Goal: Information Seeking & Learning: Learn about a topic

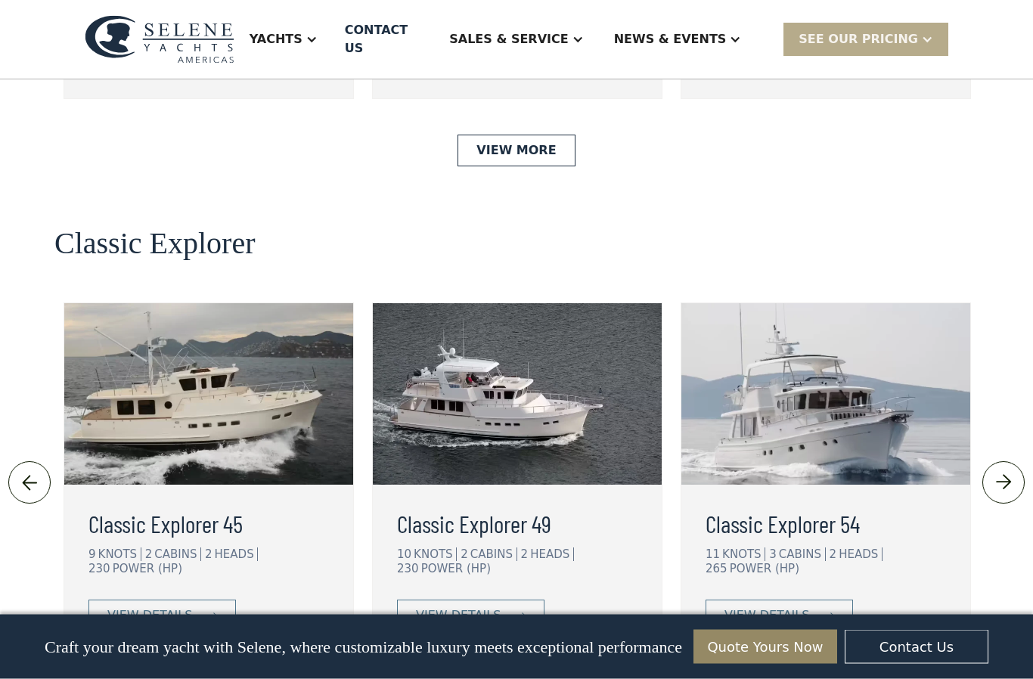
scroll to position [3178, 0]
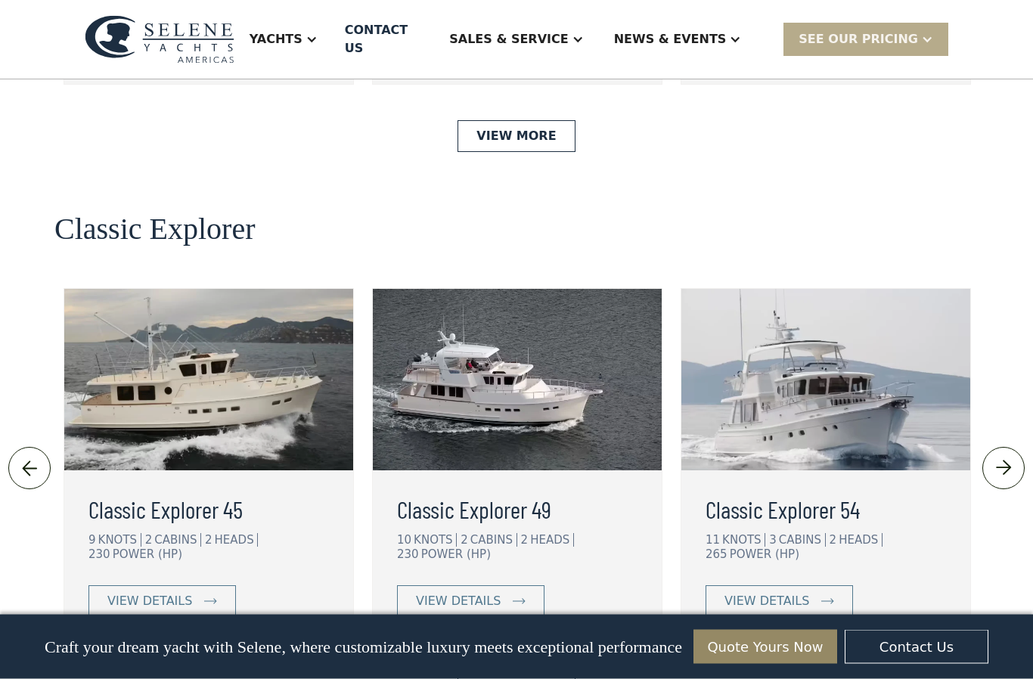
click at [822, 599] on img at bounding box center [828, 602] width 13 height 6
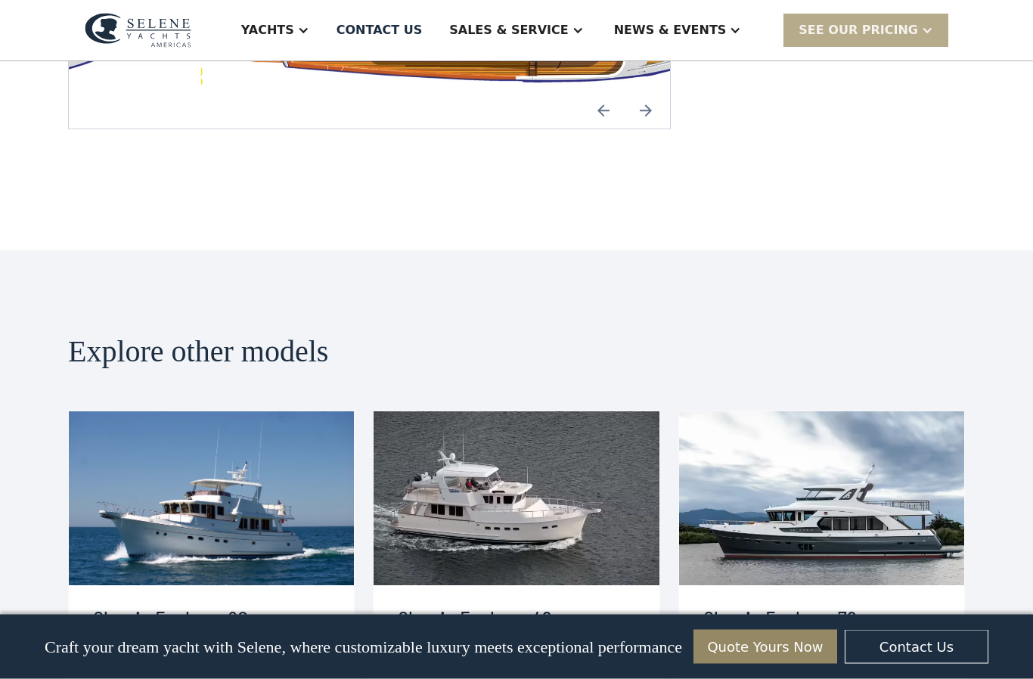
scroll to position [2994, 0]
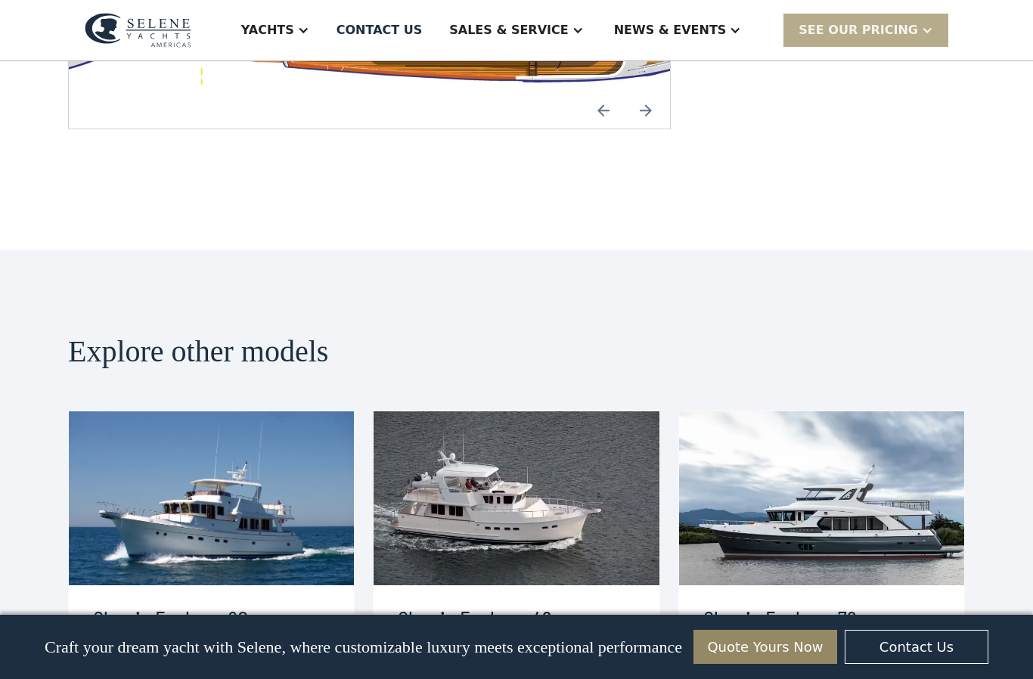
click at [915, 31] on div "SEE Our Pricing" at bounding box center [859, 30] width 120 height 18
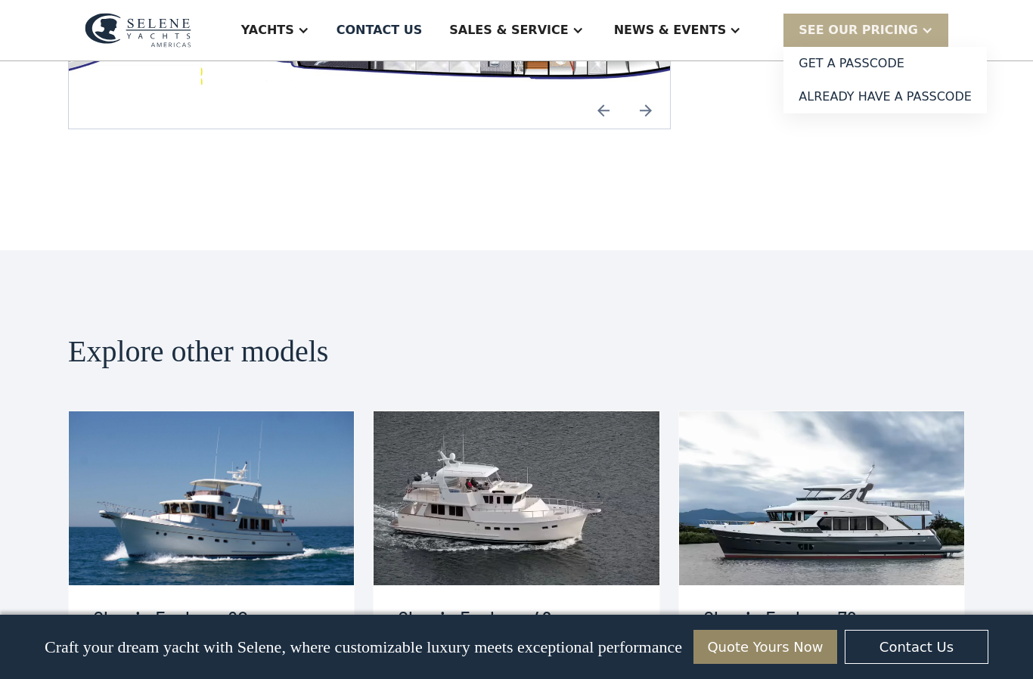
click at [806, 250] on div "Explore other models Classic Explorer 60 11 KNOTS 3 CABINS 2 HEADS 425 POWER (H…" at bounding box center [516, 546] width 1033 height 592
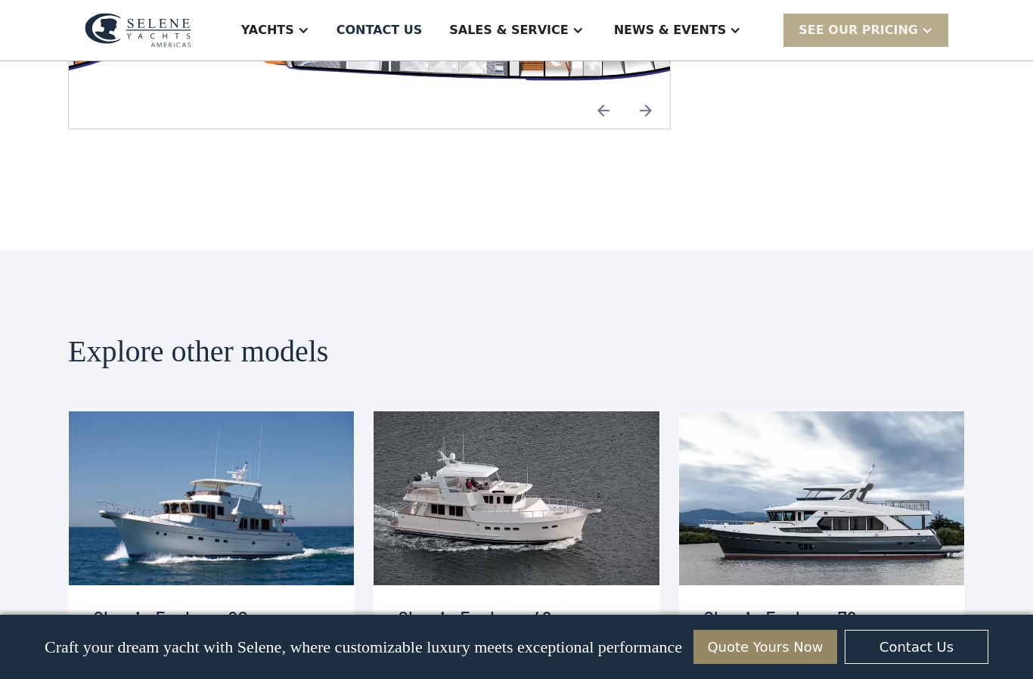
click at [294, 31] on div "Yachts" at bounding box center [267, 30] width 53 height 18
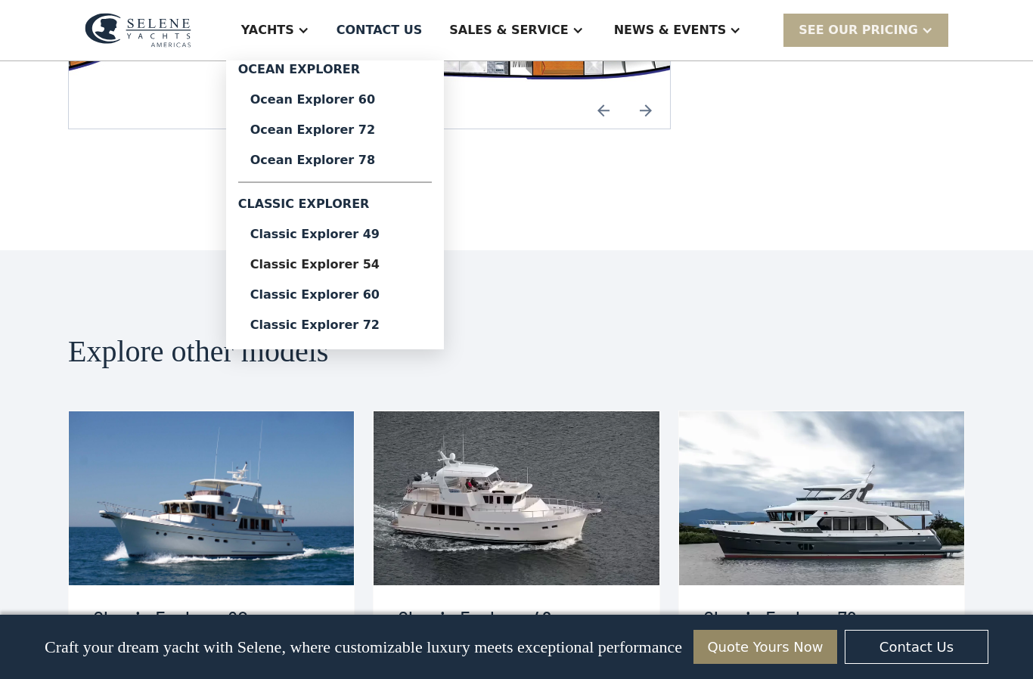
click at [412, 294] on div "Classic Explorer 60" at bounding box center [334, 295] width 169 height 12
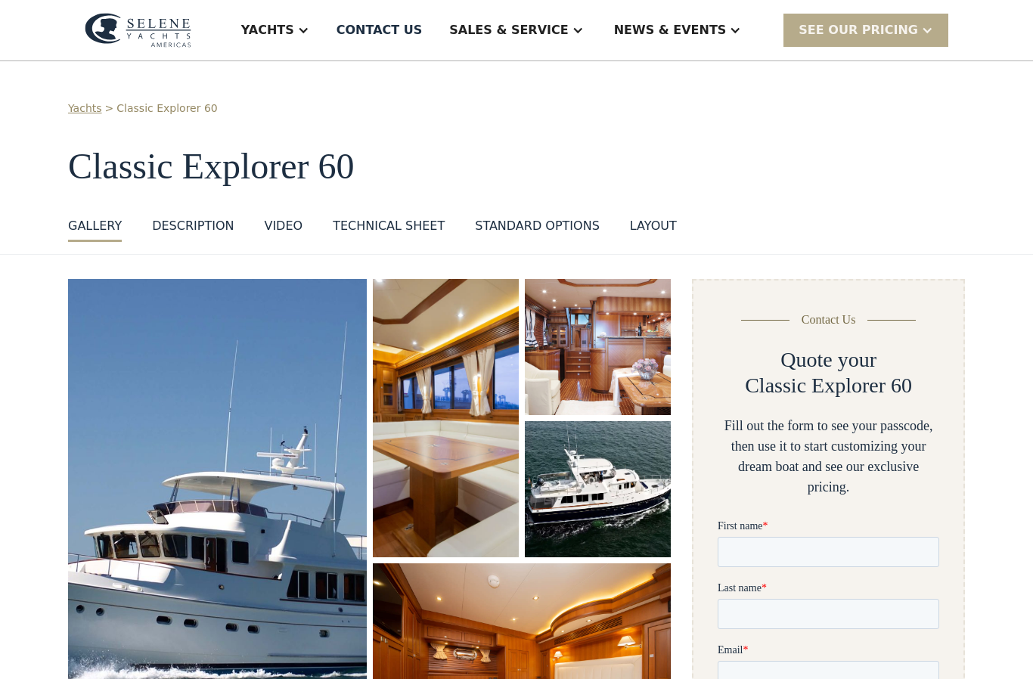
click at [309, 32] on div at bounding box center [303, 30] width 12 height 12
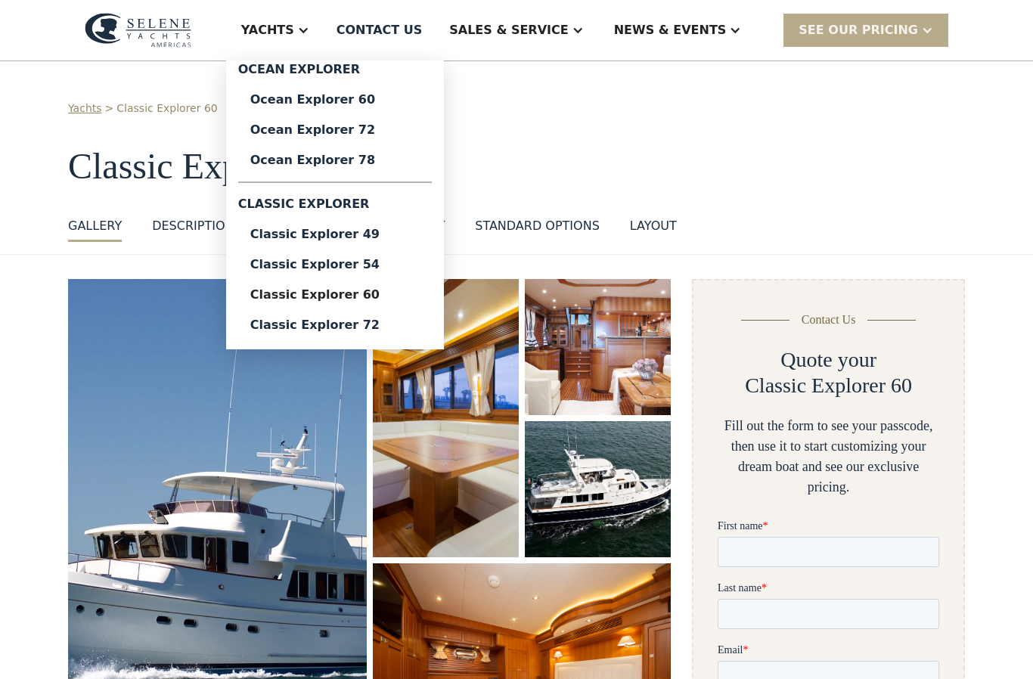
click at [418, 329] on div "Classic Explorer 72" at bounding box center [334, 325] width 169 height 12
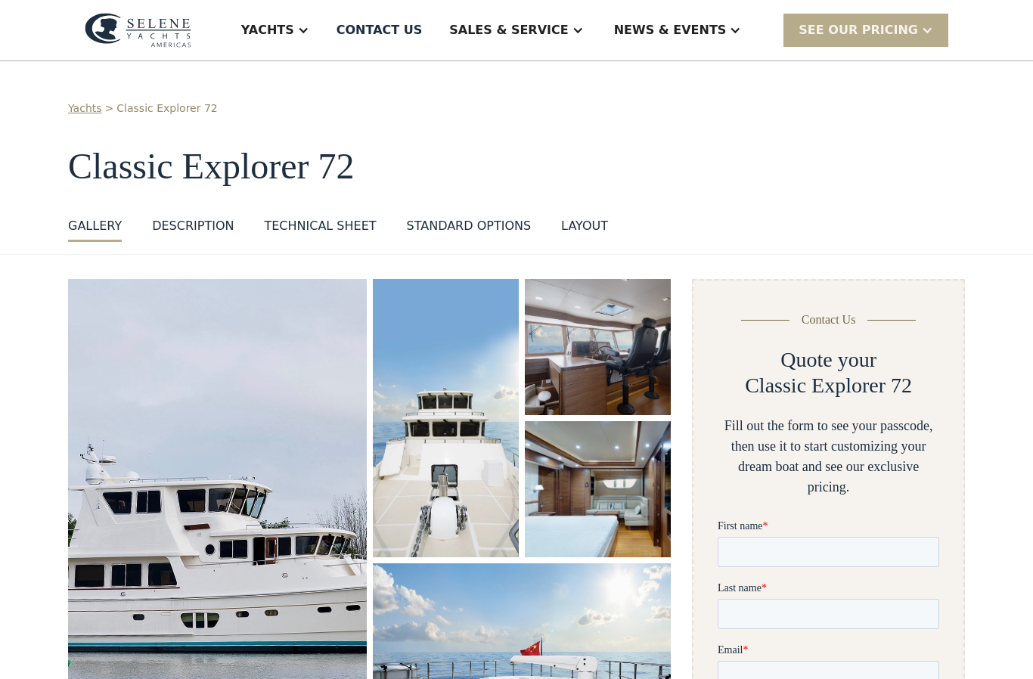
click at [309, 34] on div at bounding box center [303, 30] width 12 height 12
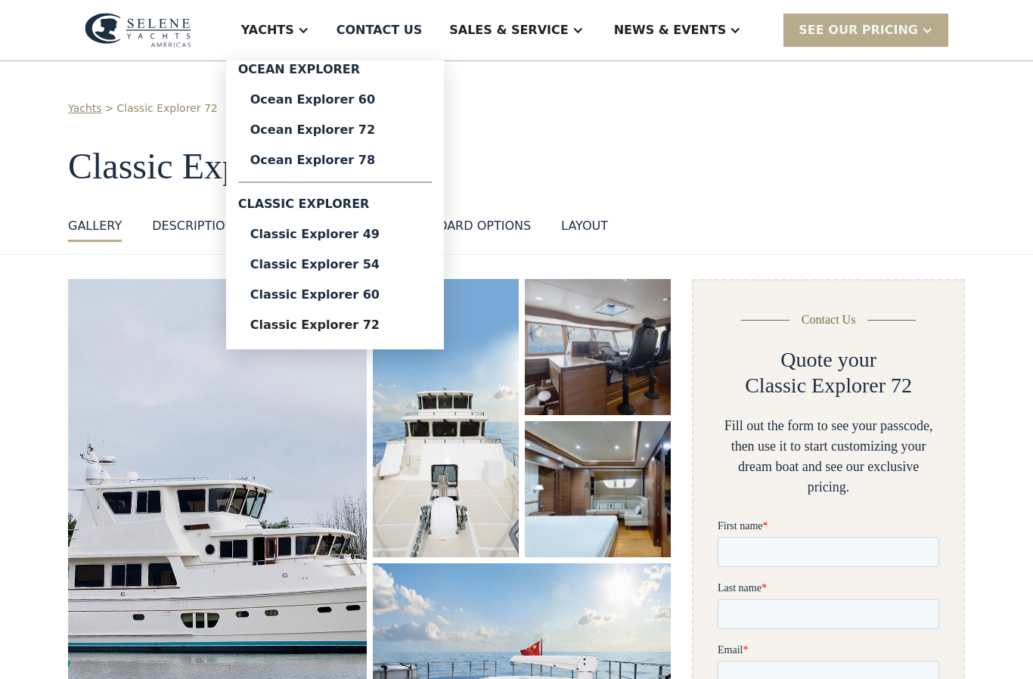
click at [420, 232] on div "Classic Explorer 49" at bounding box center [334, 234] width 169 height 12
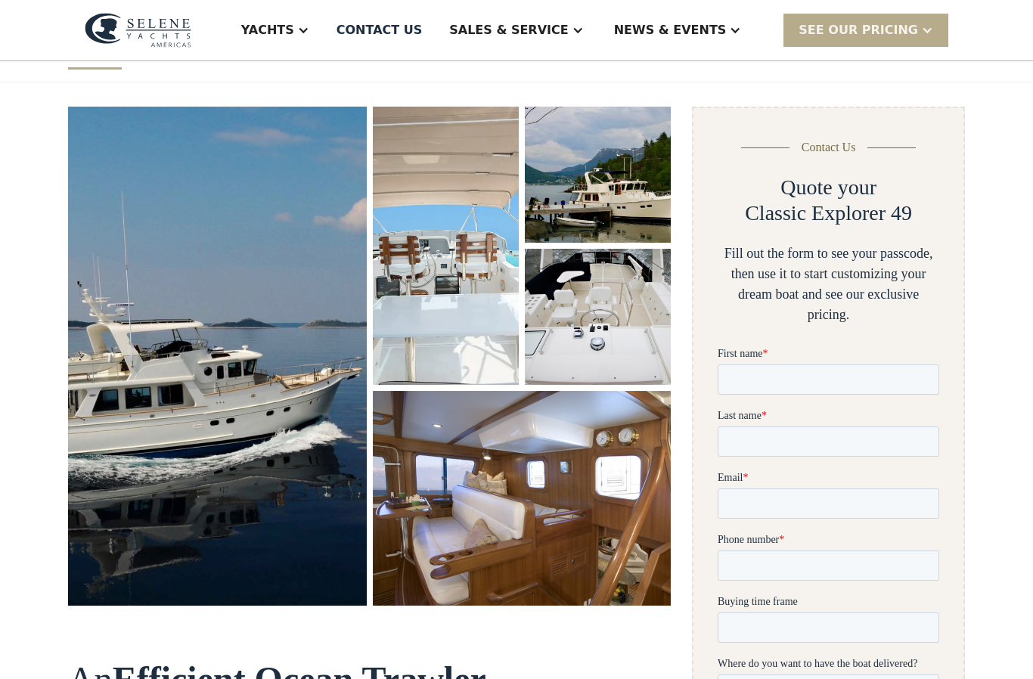
scroll to position [173, 0]
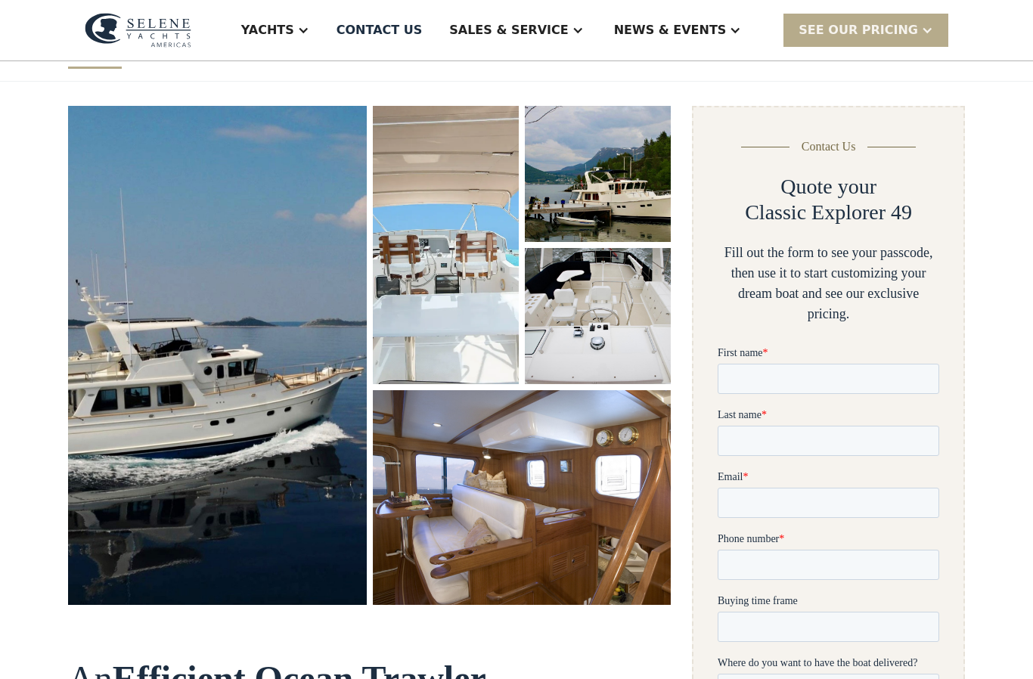
click at [306, 371] on img "open lightbox" at bounding box center [218, 355] width 302 height 505
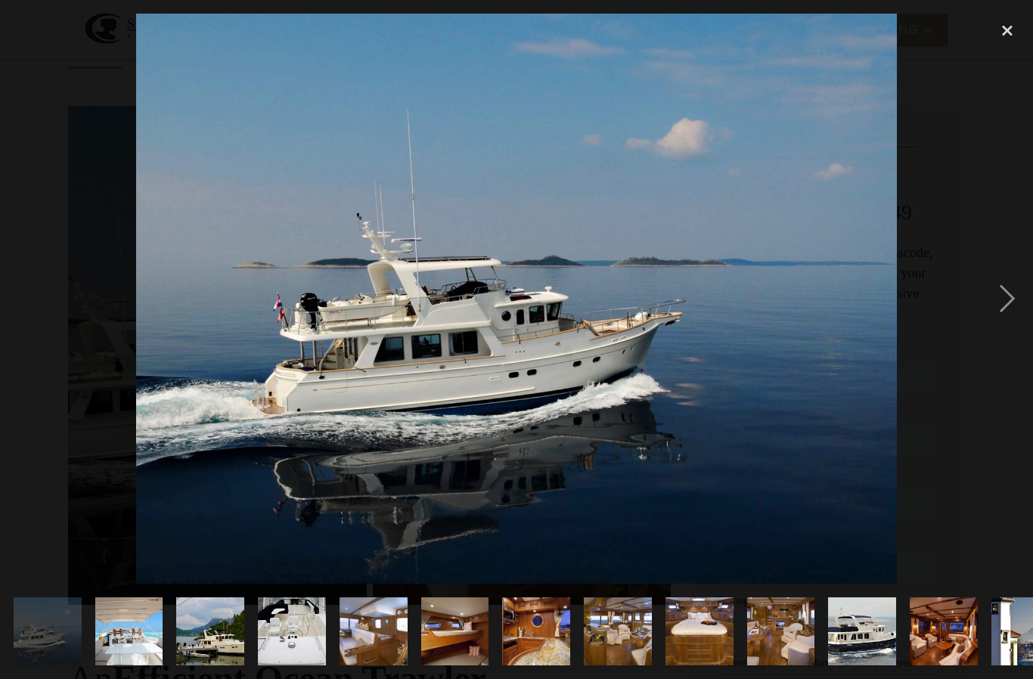
click at [1005, 335] on div "next image" at bounding box center [1007, 299] width 51 height 570
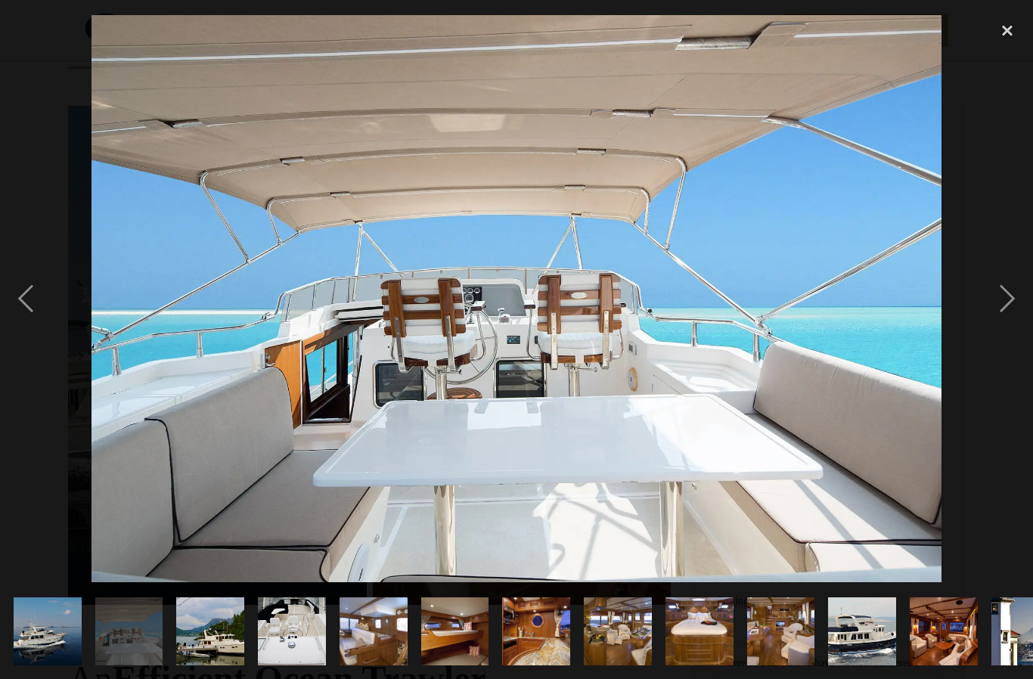
click at [1015, 340] on div "next image" at bounding box center [1007, 299] width 51 height 570
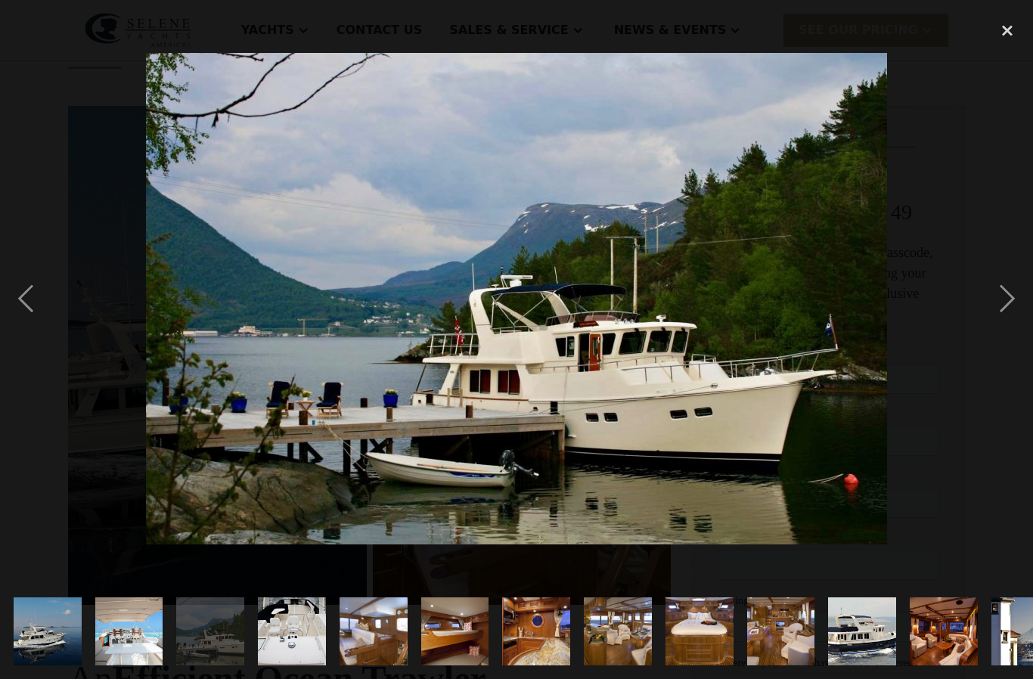
scroll to position [0, 0]
click at [1009, 328] on div "next image" at bounding box center [1007, 299] width 51 height 570
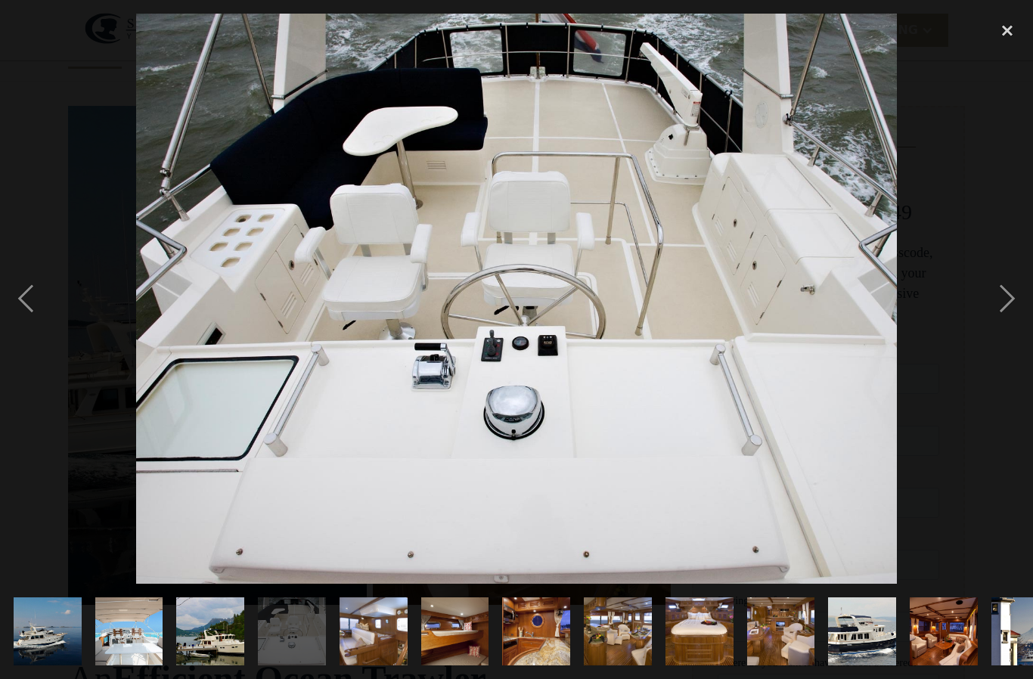
click at [1012, 320] on div "next image" at bounding box center [1007, 299] width 51 height 570
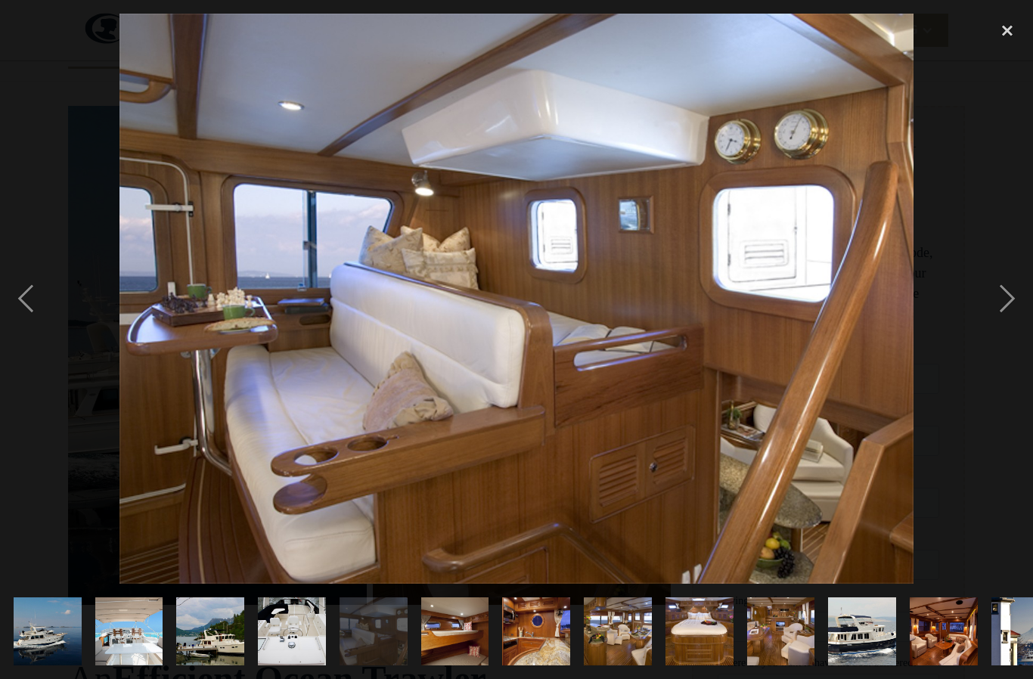
click at [1013, 331] on div "next image" at bounding box center [1007, 299] width 51 height 570
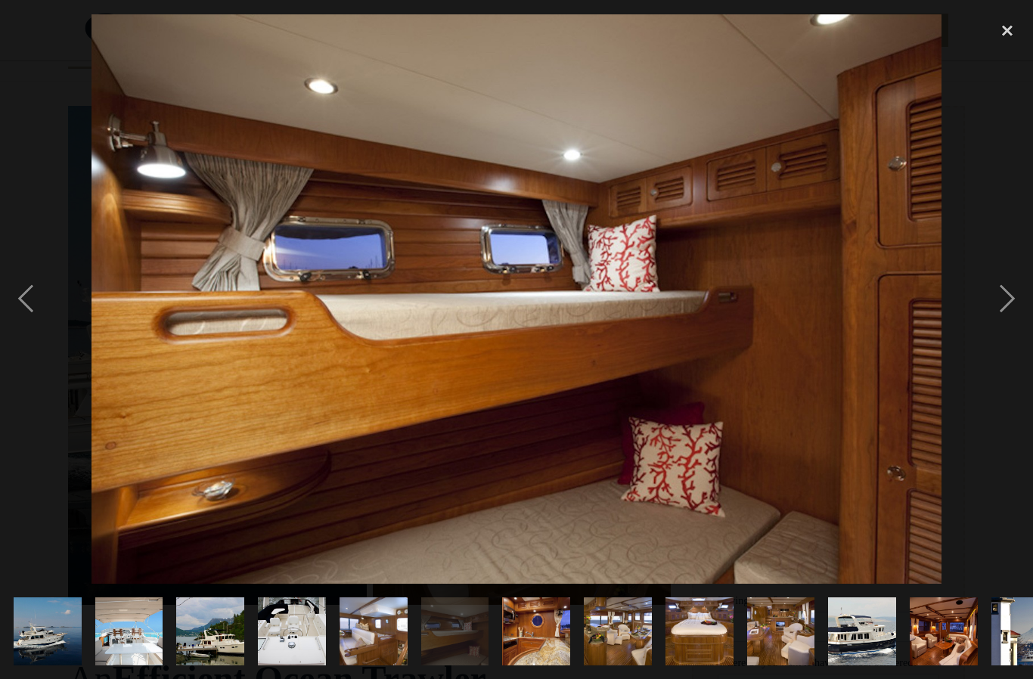
click at [1012, 328] on div "next image" at bounding box center [1007, 299] width 51 height 570
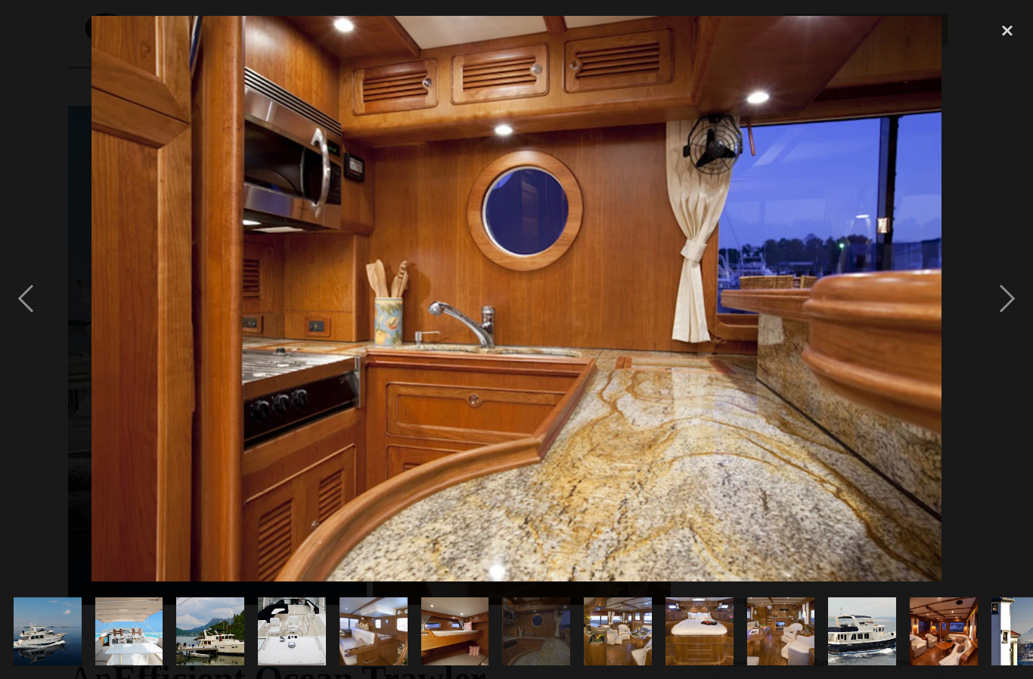
click at [1013, 327] on div "next image" at bounding box center [1007, 299] width 51 height 570
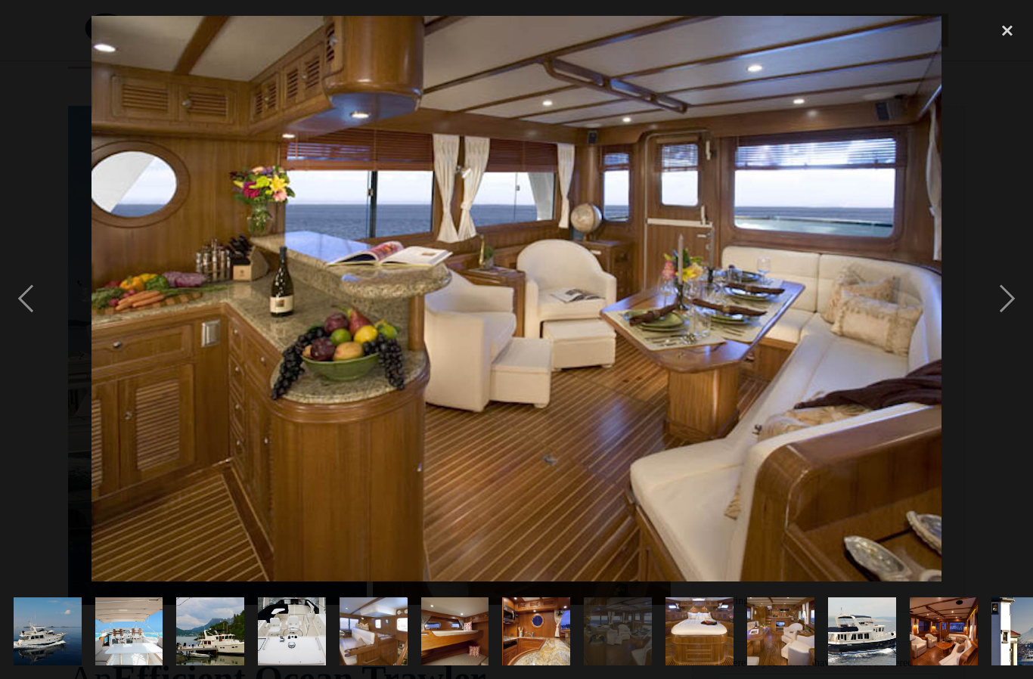
click at [1013, 330] on div "next image" at bounding box center [1007, 299] width 51 height 570
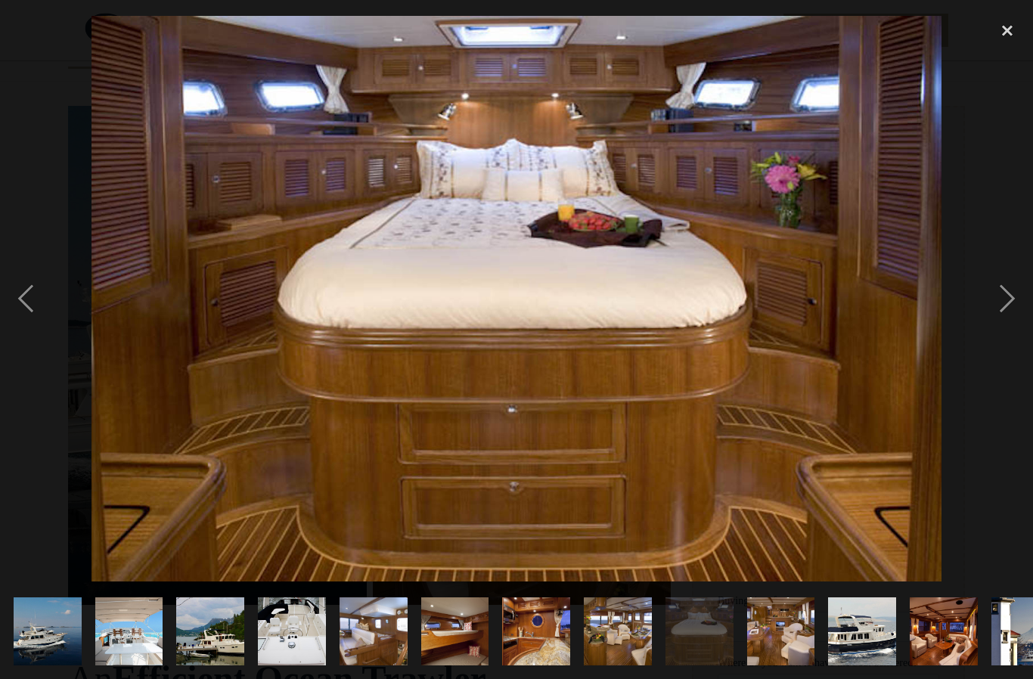
click at [1012, 325] on div "next image" at bounding box center [1007, 299] width 51 height 570
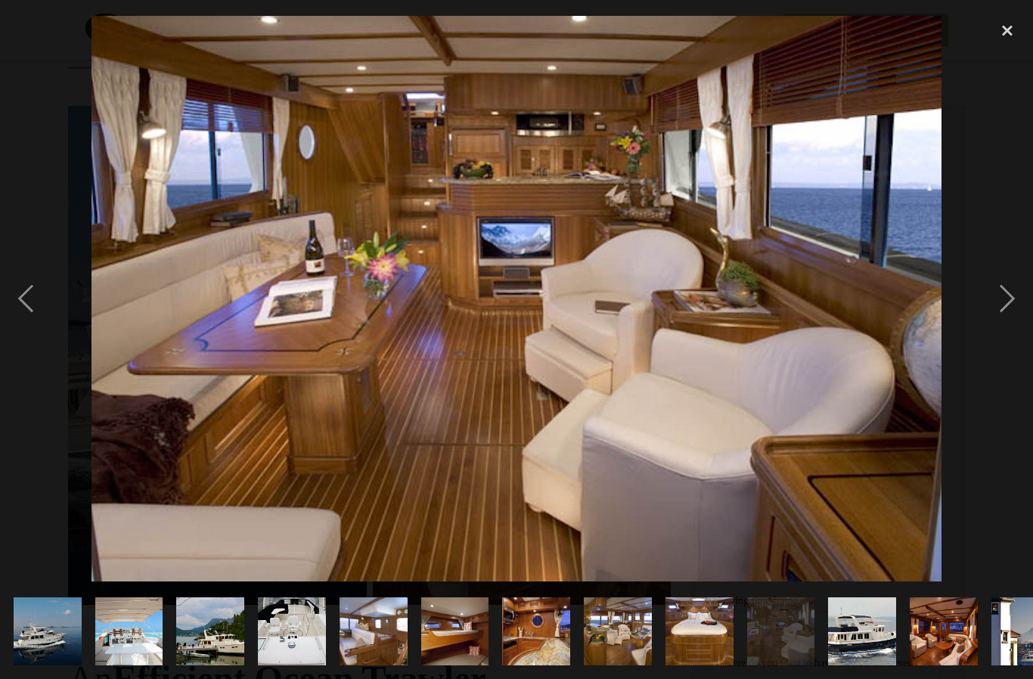
click at [1012, 325] on div "next image" at bounding box center [1007, 299] width 51 height 570
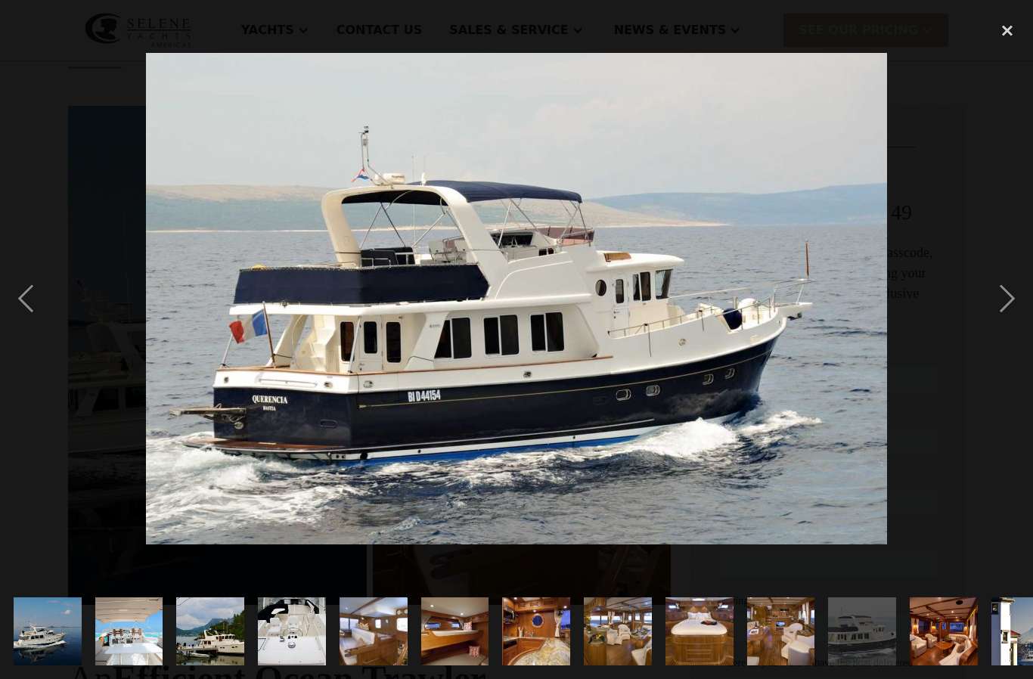
click at [1015, 332] on div "next image" at bounding box center [1007, 299] width 51 height 570
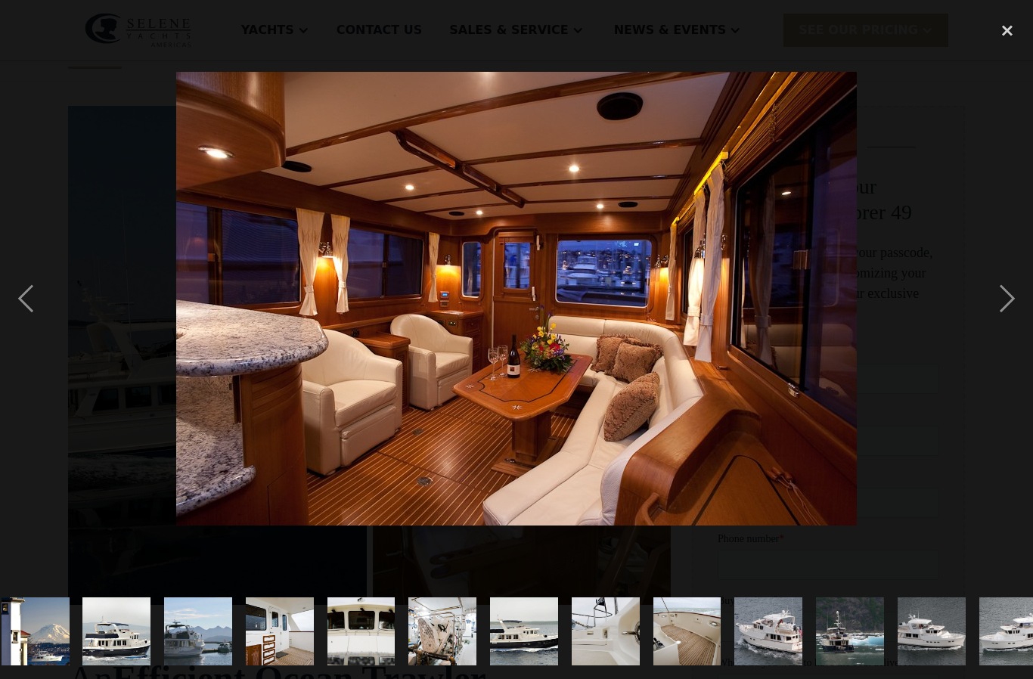
scroll to position [0, 991]
click at [1017, 331] on div "next image" at bounding box center [1007, 299] width 51 height 570
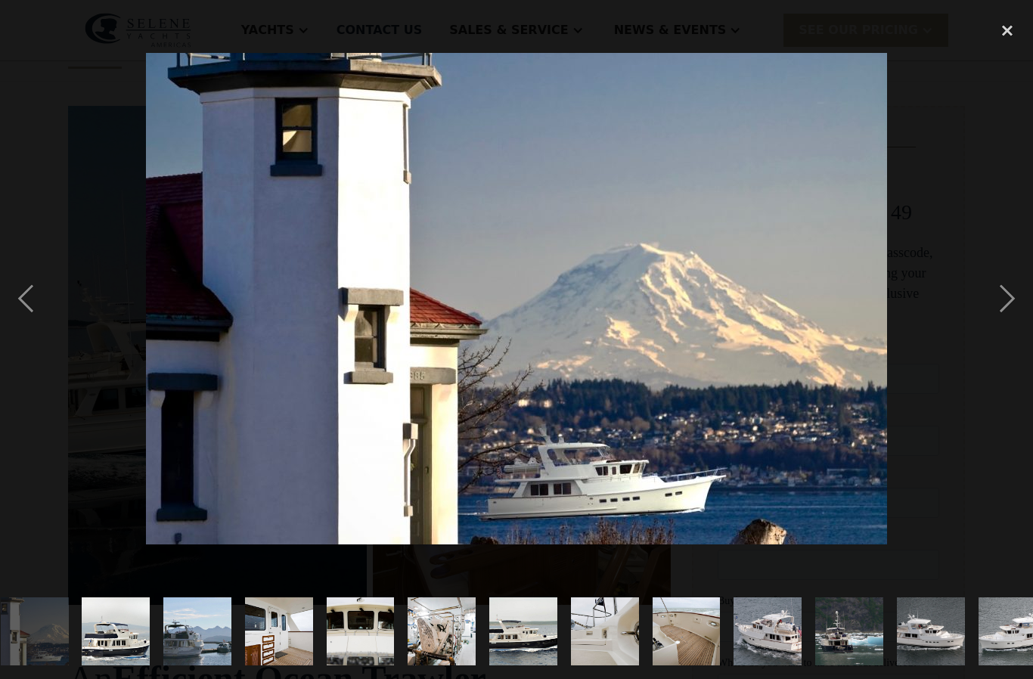
click at [1017, 331] on div "next image" at bounding box center [1007, 299] width 51 height 570
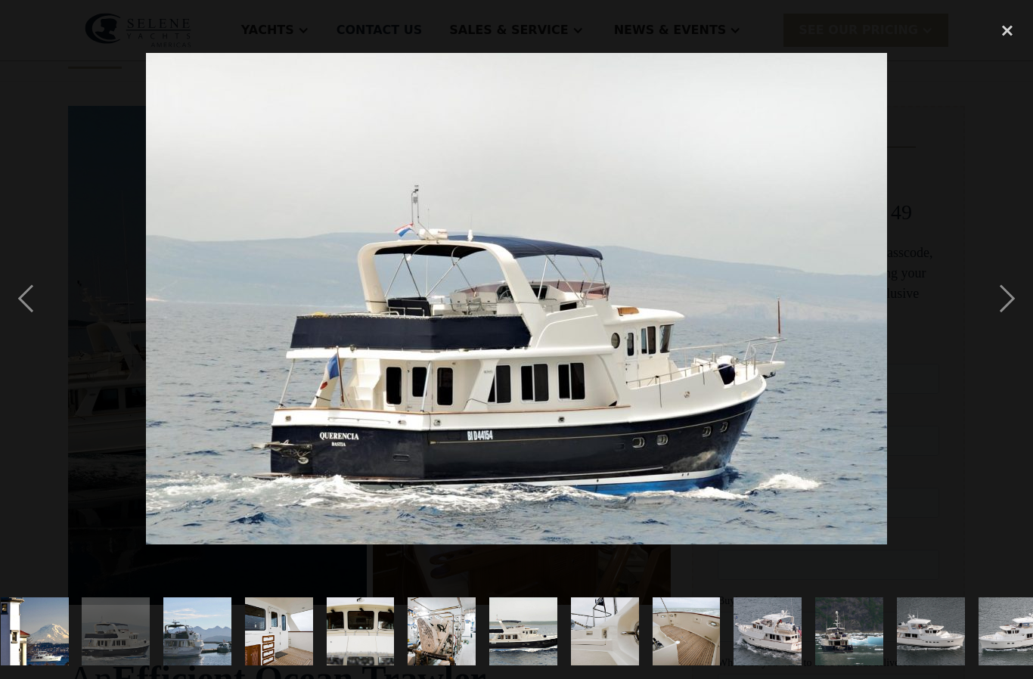
click at [1018, 328] on div "next image" at bounding box center [1007, 299] width 51 height 570
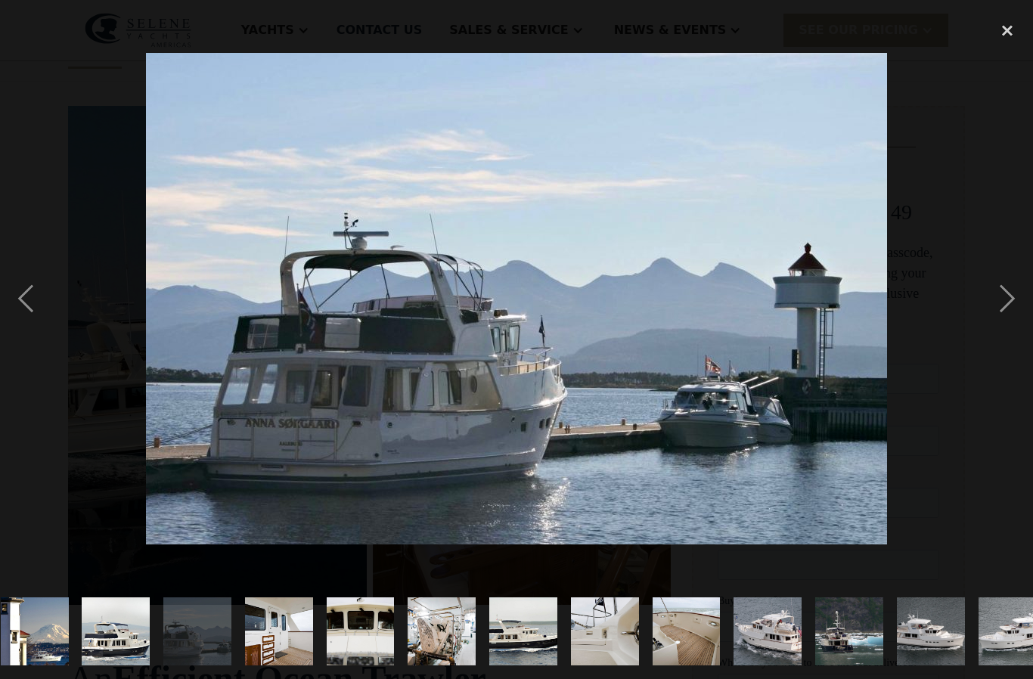
click at [1017, 326] on div "next image" at bounding box center [1007, 299] width 51 height 570
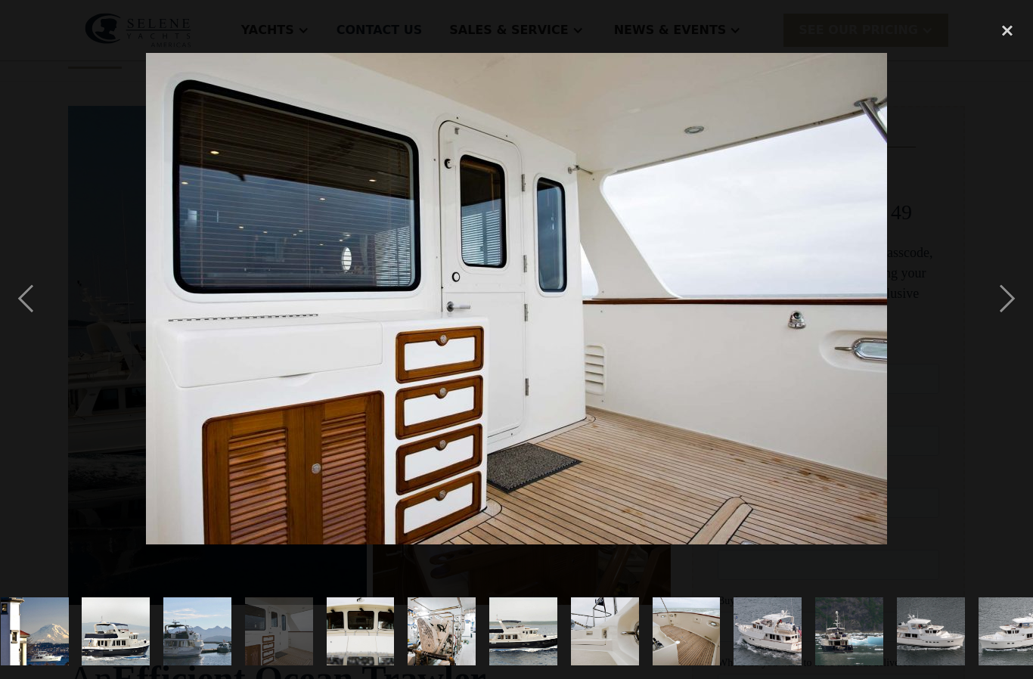
click at [1017, 326] on div "next image" at bounding box center [1007, 299] width 51 height 570
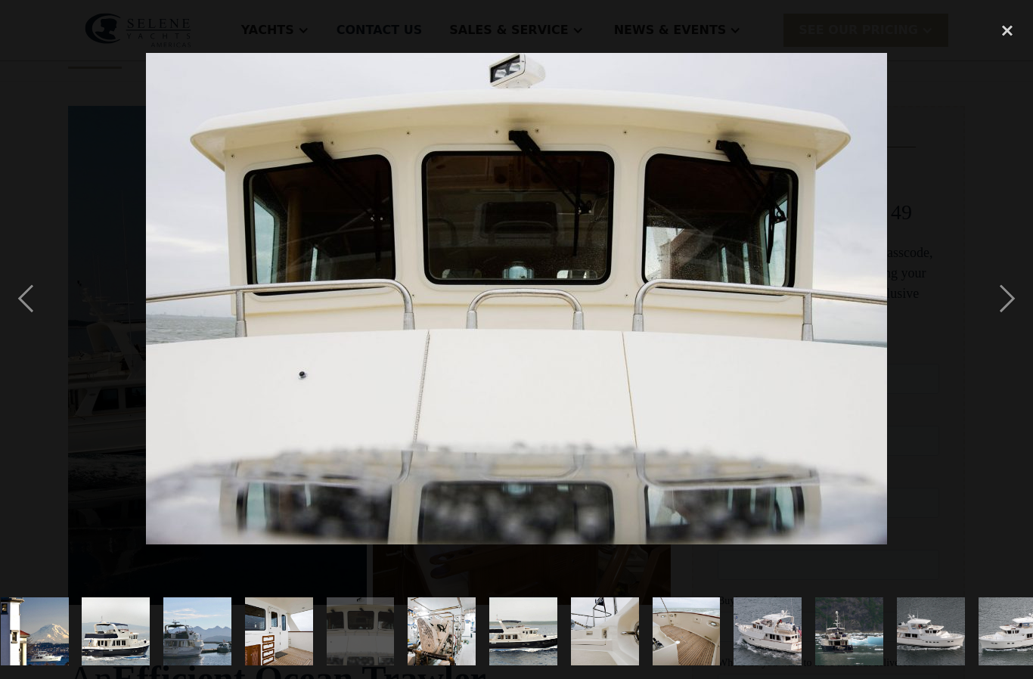
click at [1017, 326] on div "next image" at bounding box center [1007, 299] width 51 height 570
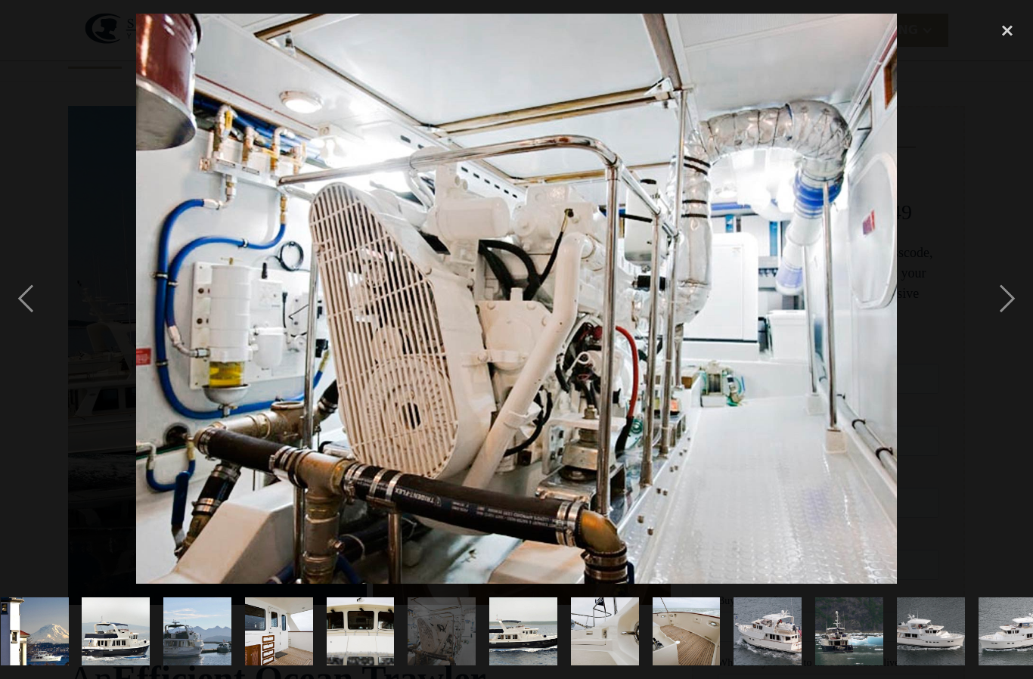
click at [1017, 327] on div "next image" at bounding box center [1007, 299] width 51 height 570
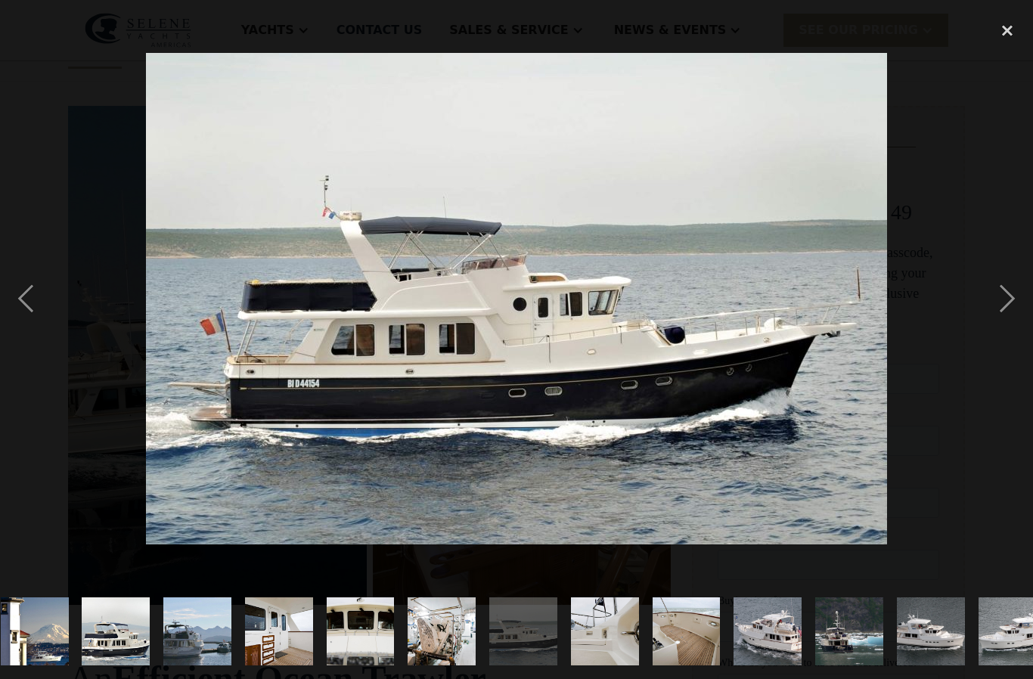
click at [1018, 326] on div "next image" at bounding box center [1007, 299] width 51 height 570
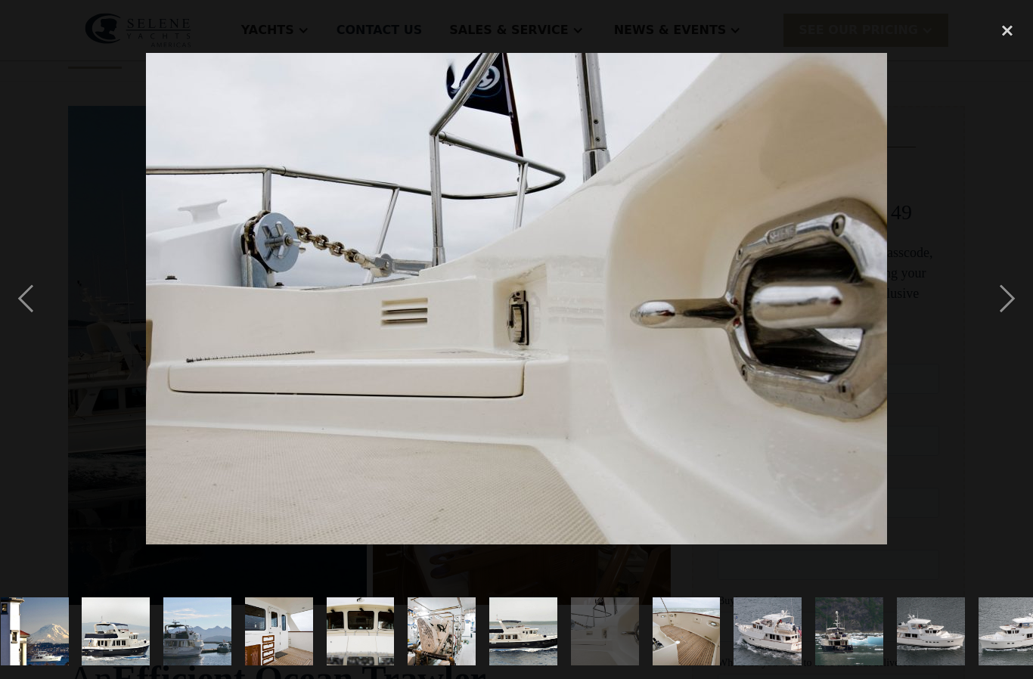
click at [1017, 326] on div "next image" at bounding box center [1007, 299] width 51 height 570
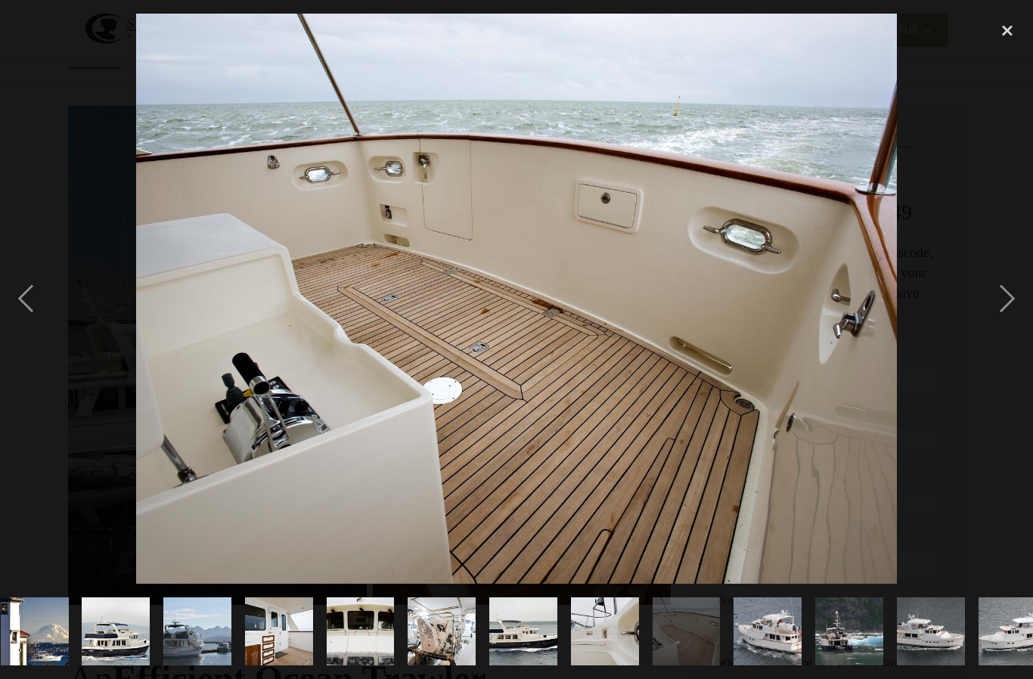
click at [1017, 325] on div "next image" at bounding box center [1007, 299] width 51 height 570
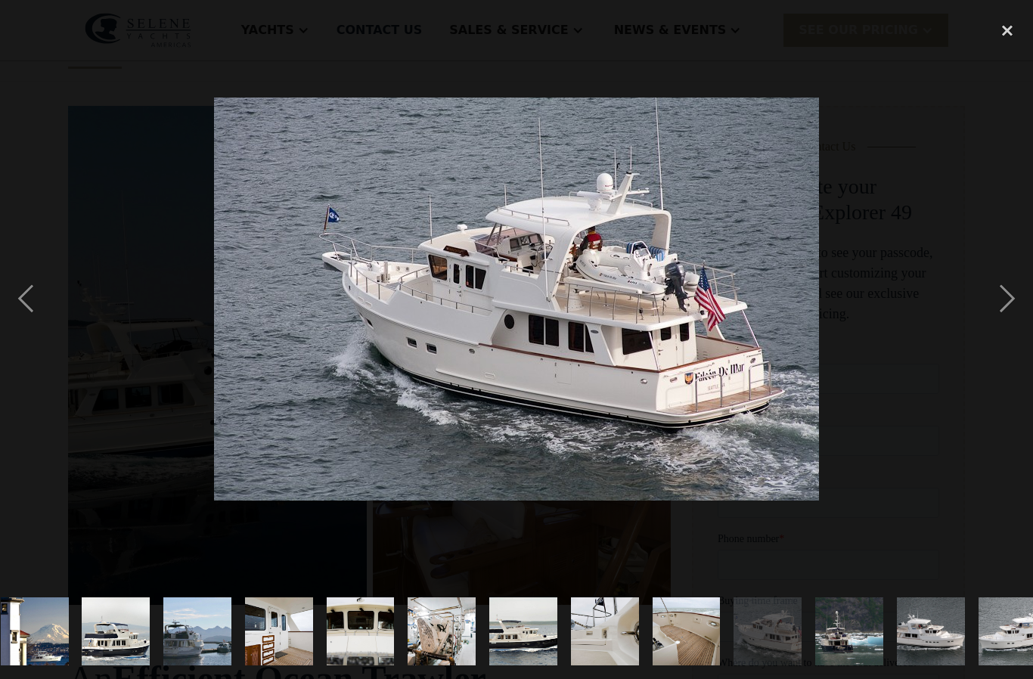
click at [1017, 327] on div "next image" at bounding box center [1007, 299] width 51 height 570
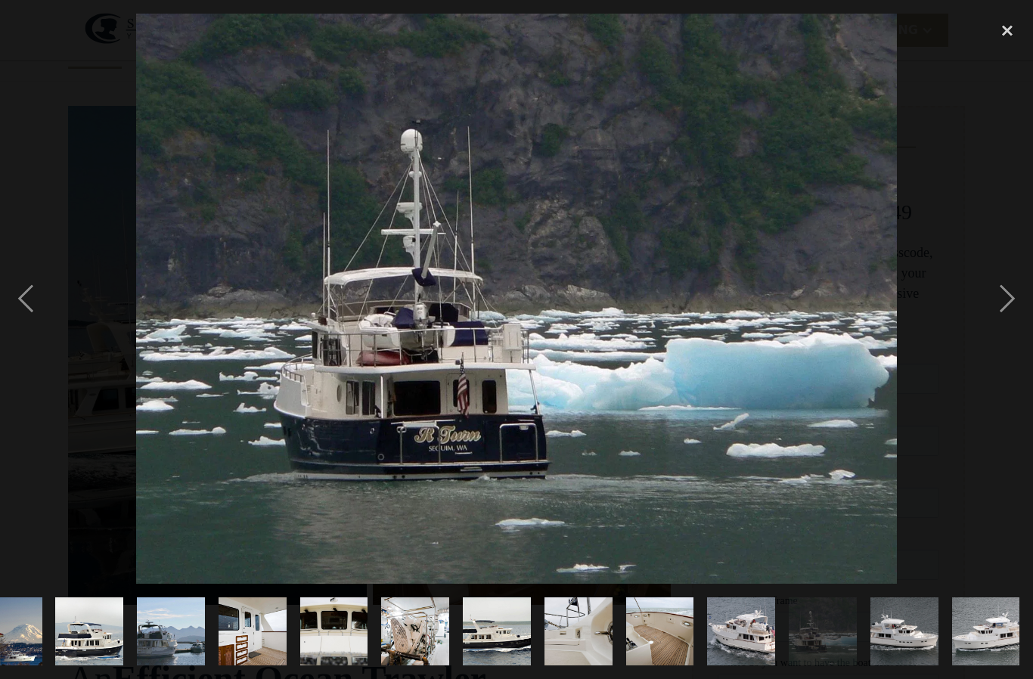
scroll to position [0, 1217]
click at [1015, 324] on div "next image" at bounding box center [1007, 299] width 51 height 570
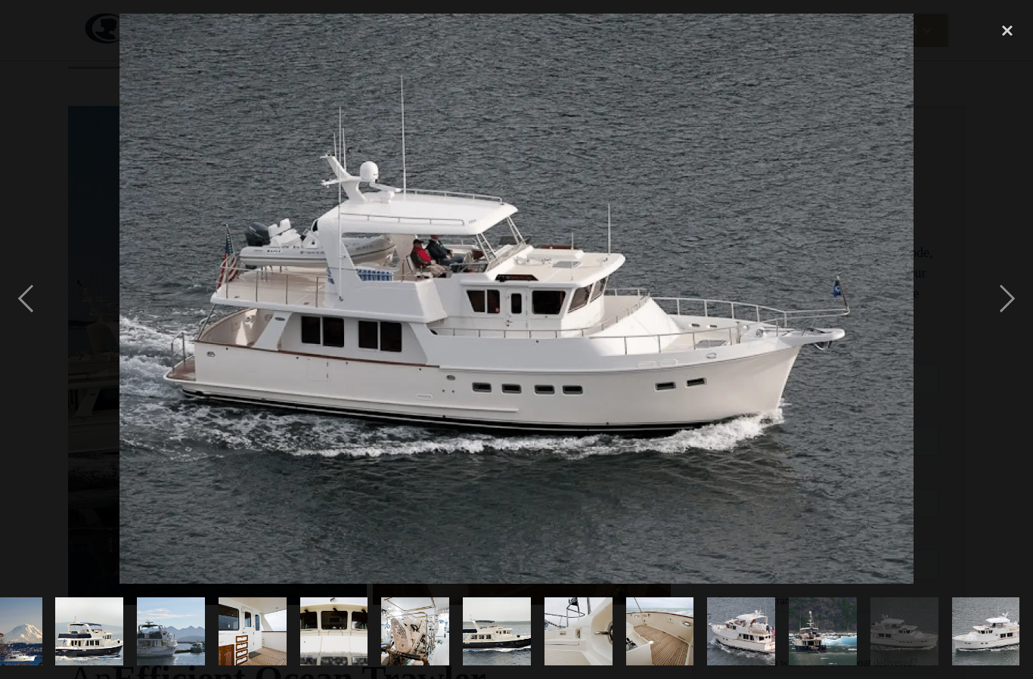
click at [1014, 325] on div "next image" at bounding box center [1007, 299] width 51 height 570
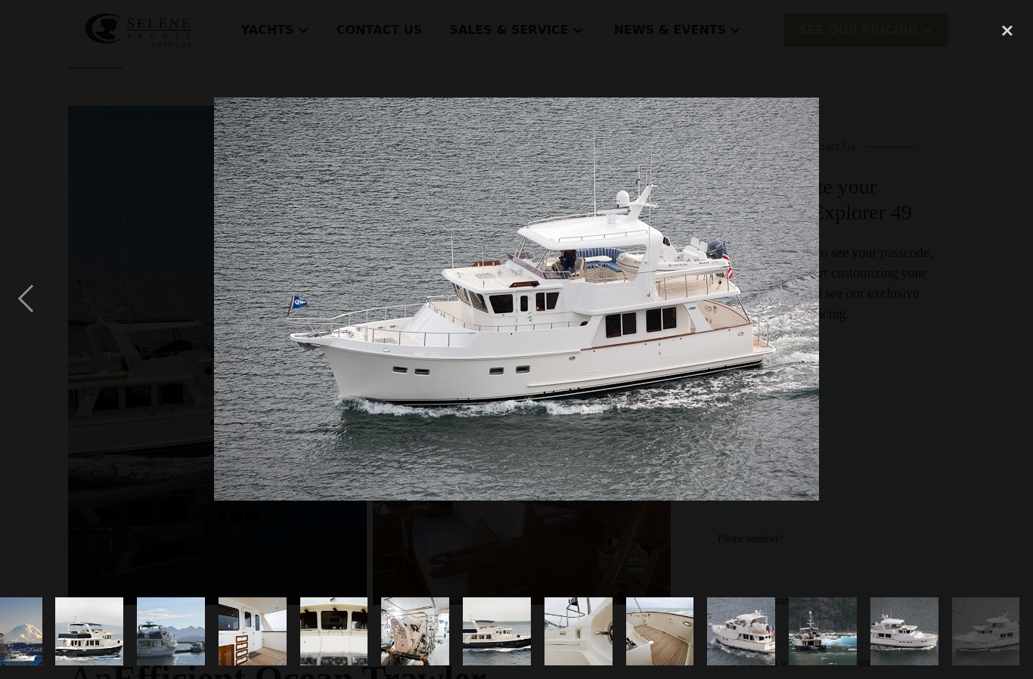
click at [1009, 287] on div "next image" at bounding box center [1007, 299] width 51 height 570
click at [1000, 315] on div "next image" at bounding box center [1007, 299] width 51 height 570
click at [1004, 31] on div "close lightbox" at bounding box center [1007, 30] width 51 height 33
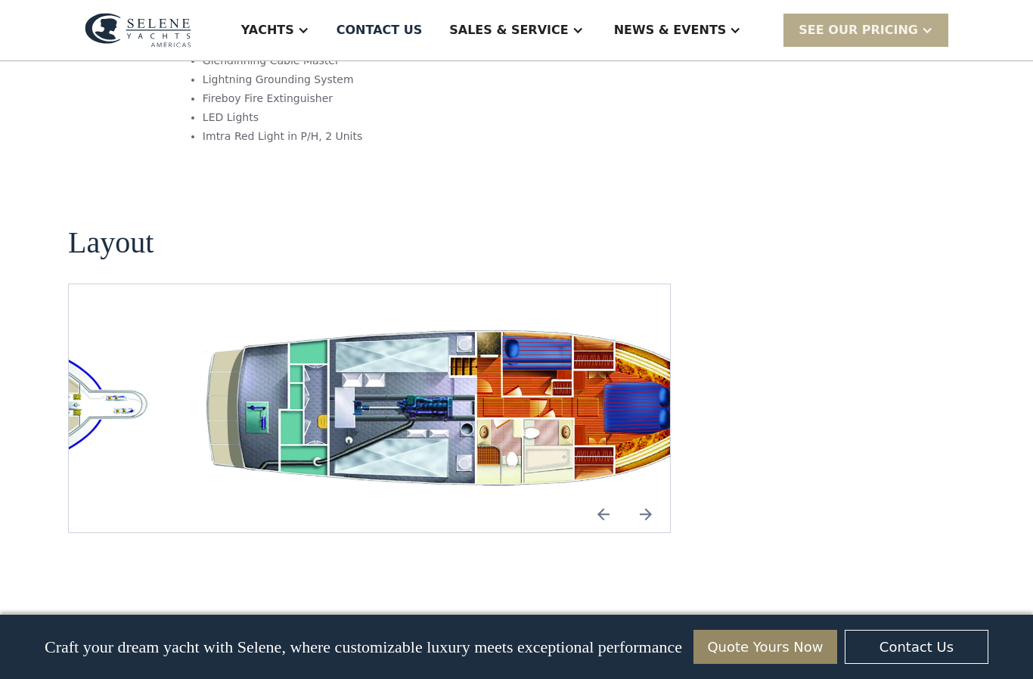
scroll to position [2844, 0]
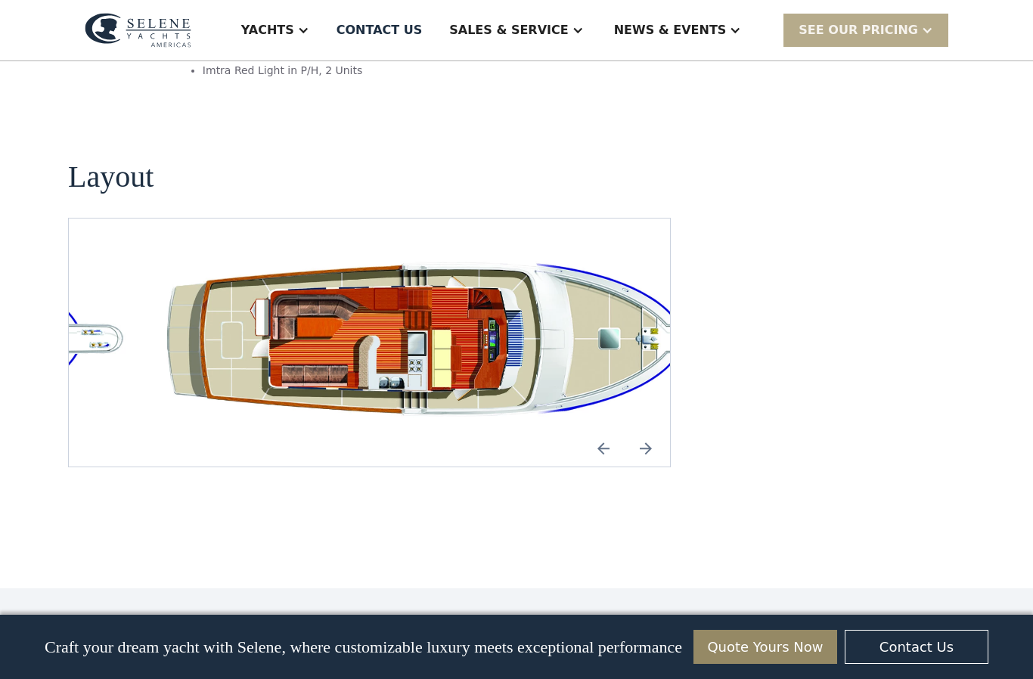
click at [626, 291] on img "open lightbox" at bounding box center [442, 343] width 577 height 176
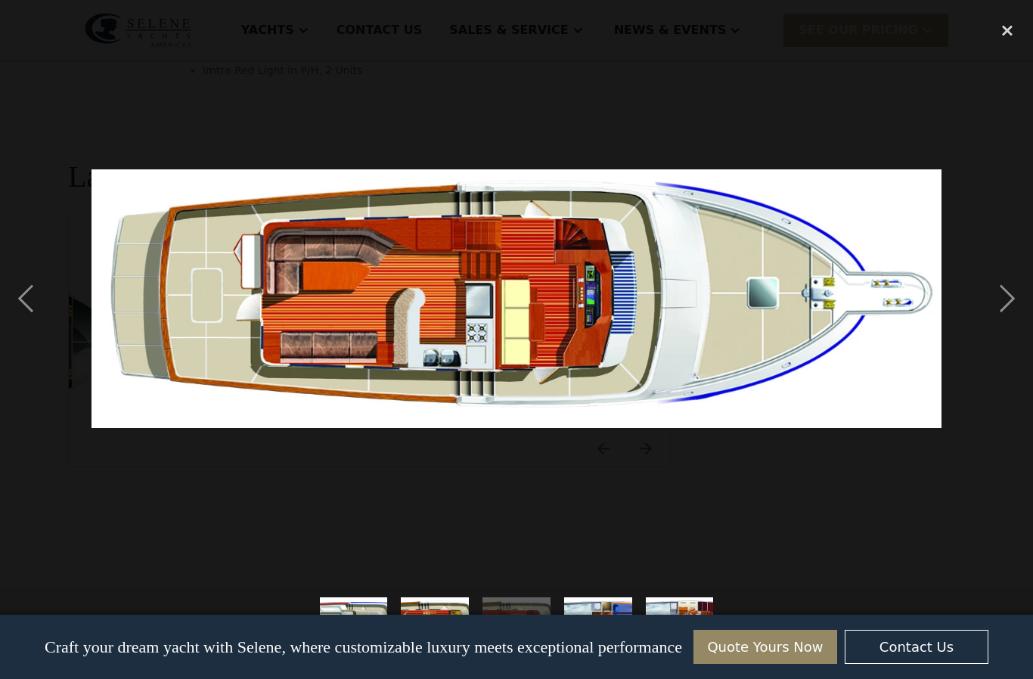
click at [1002, 333] on div "next image" at bounding box center [1007, 299] width 51 height 570
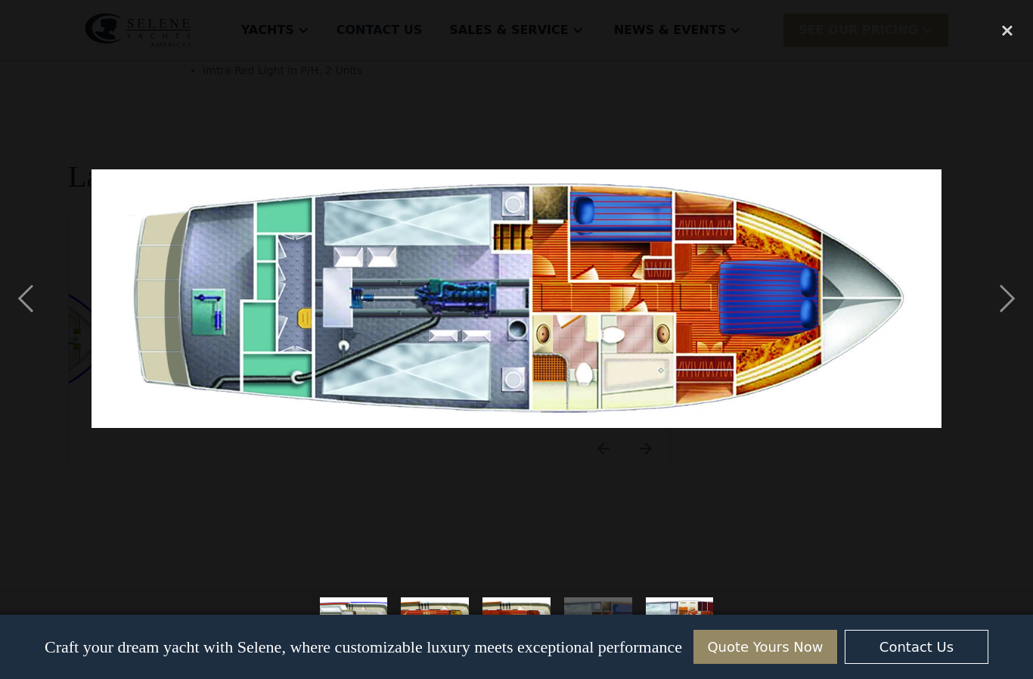
click at [1000, 331] on div "next image" at bounding box center [1007, 299] width 51 height 570
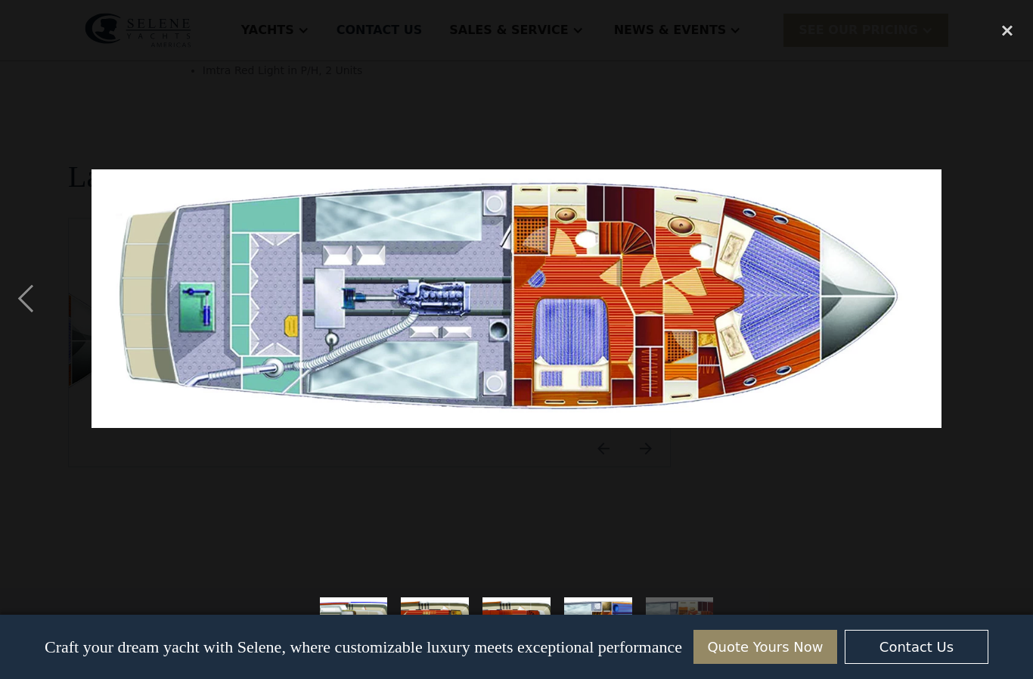
click at [42, 323] on div "previous image" at bounding box center [25, 299] width 51 height 570
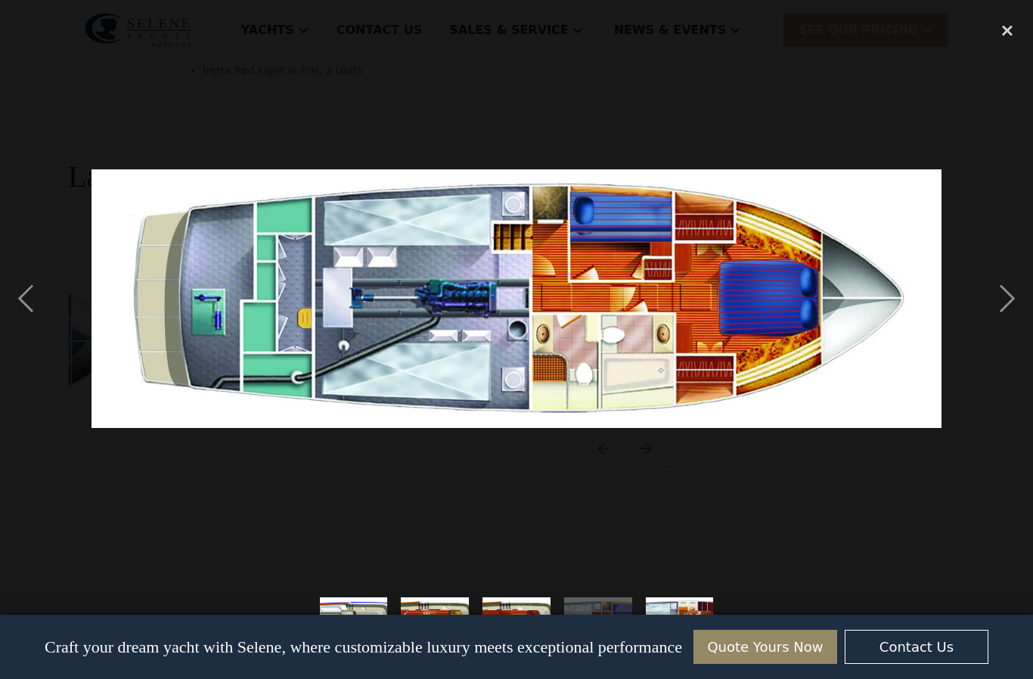
click at [1012, 331] on div "next image" at bounding box center [1007, 299] width 51 height 570
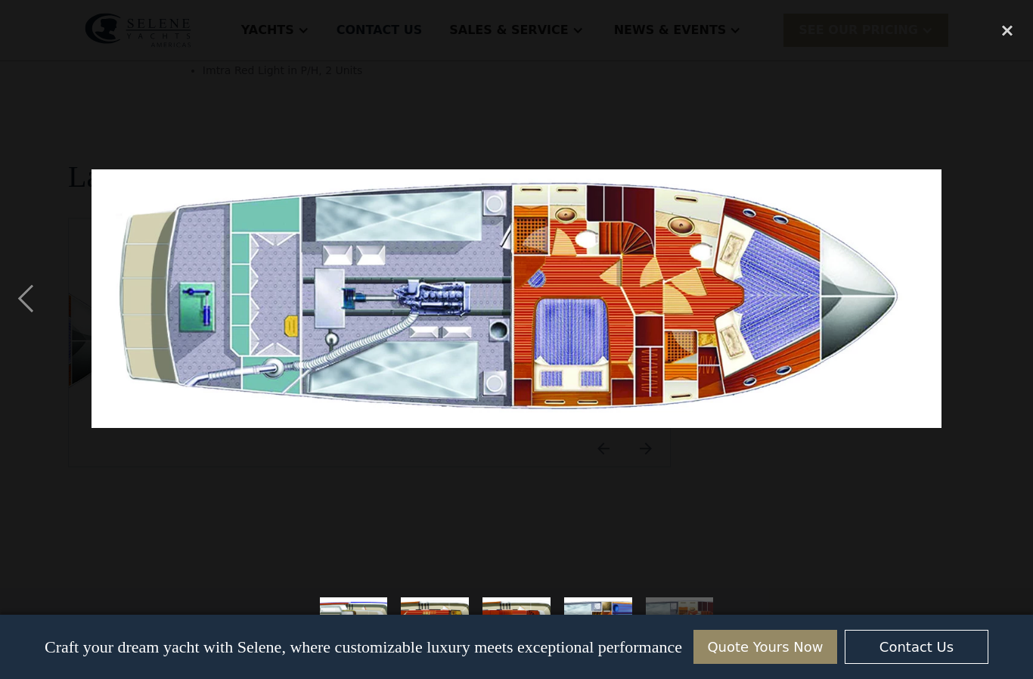
click at [1009, 33] on div "close lightbox" at bounding box center [1007, 30] width 51 height 33
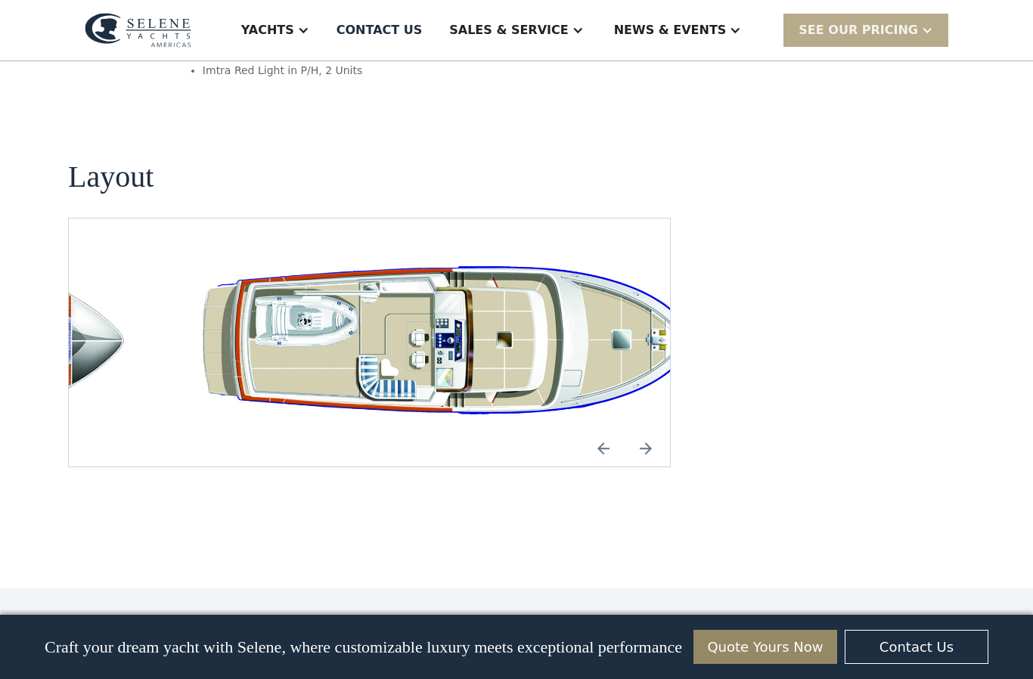
click at [550, 312] on img "open lightbox" at bounding box center [466, 343] width 577 height 176
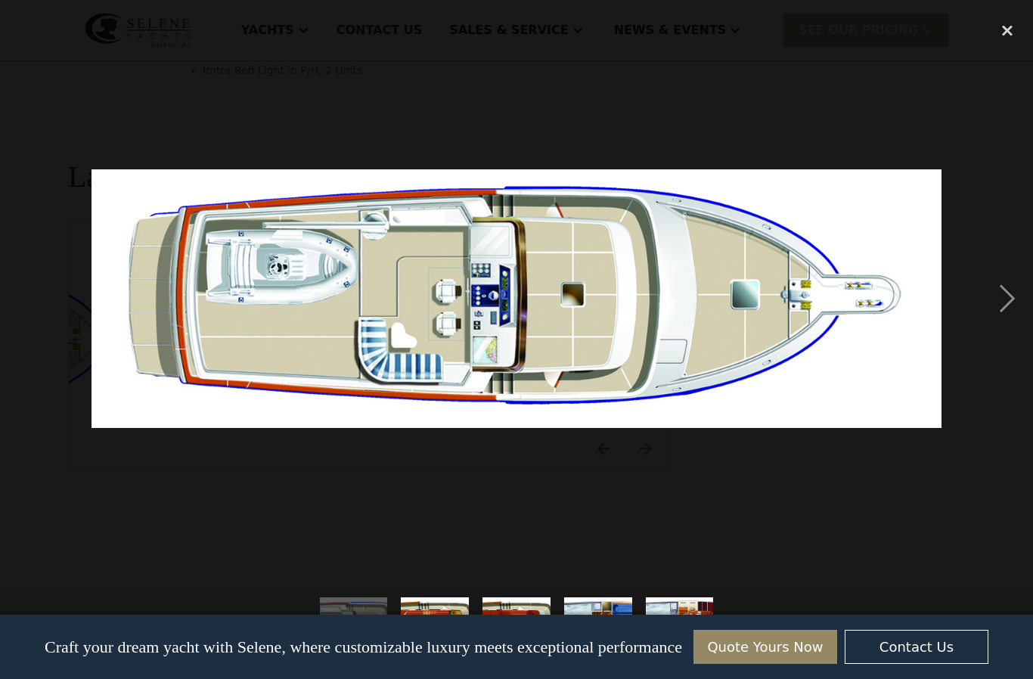
click at [1008, 334] on div "next image" at bounding box center [1007, 299] width 51 height 570
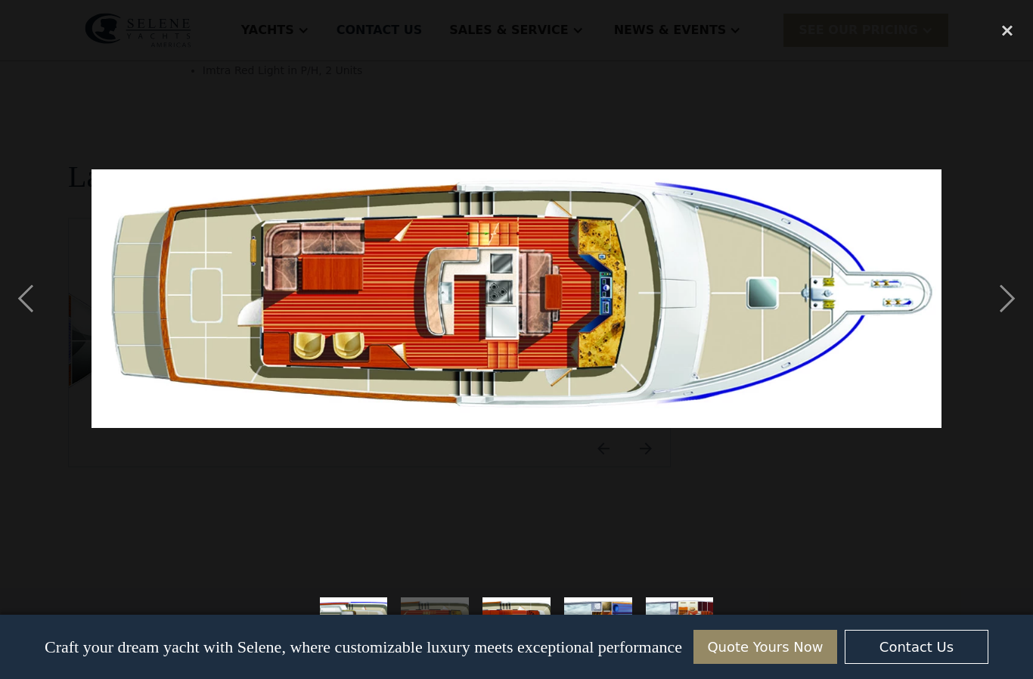
click at [1013, 325] on div "next image" at bounding box center [1007, 299] width 51 height 570
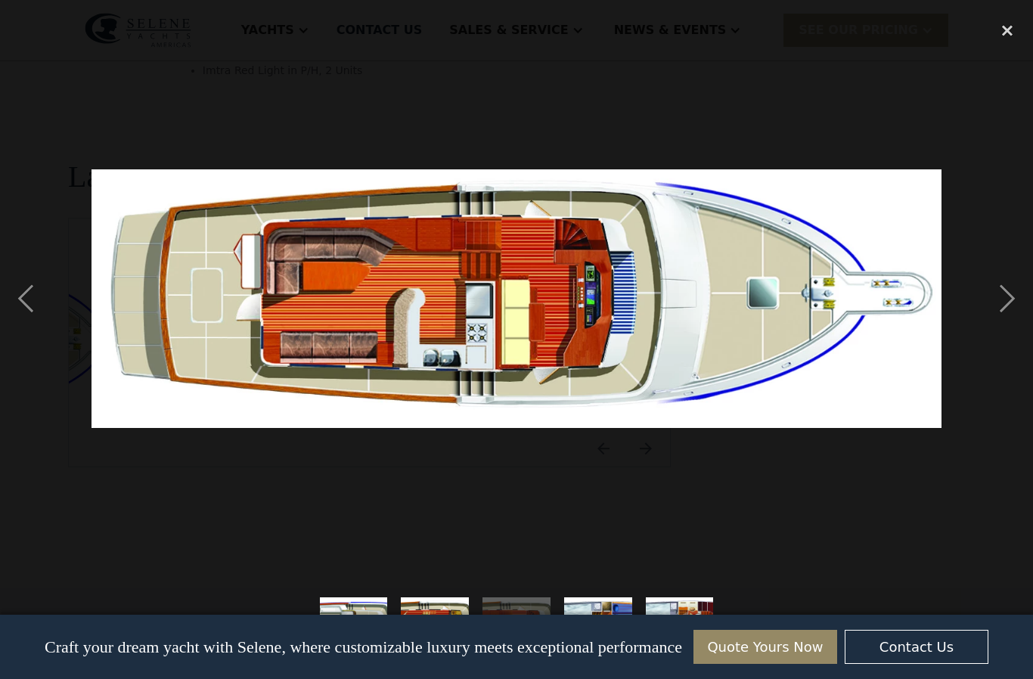
click at [1005, 332] on div "next image" at bounding box center [1007, 299] width 51 height 570
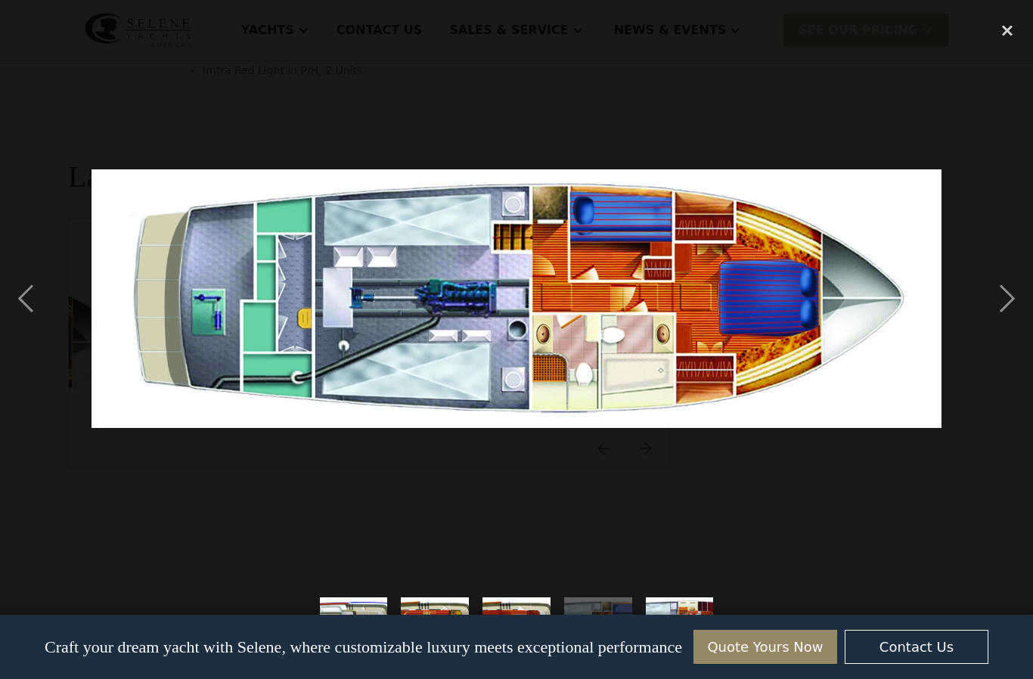
click at [1009, 325] on div "next image" at bounding box center [1007, 299] width 51 height 570
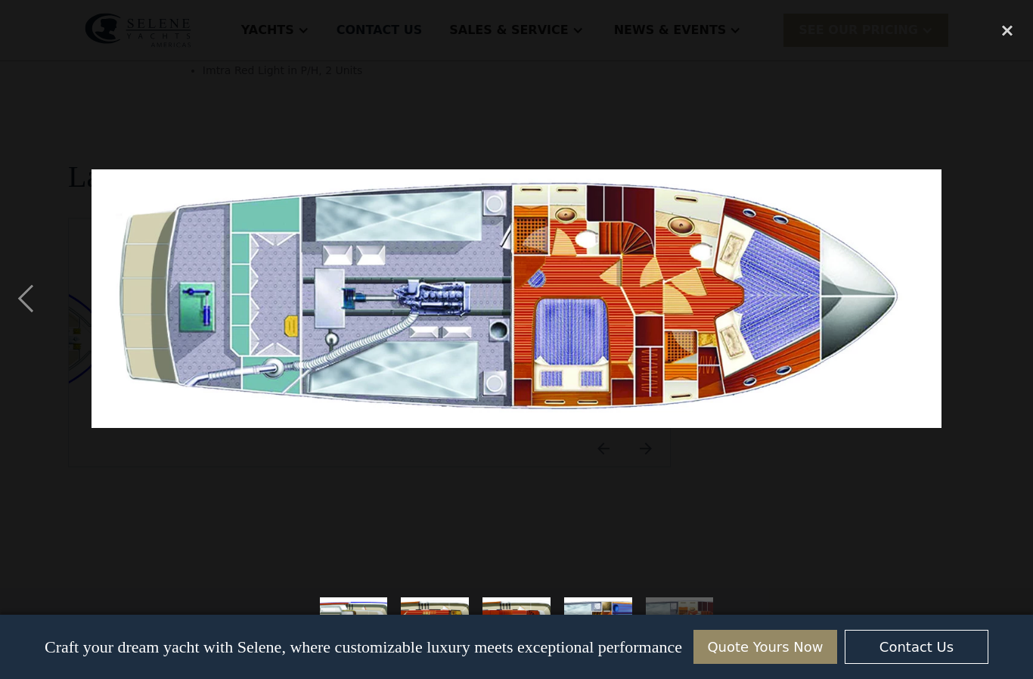
click at [38, 325] on div "previous image" at bounding box center [25, 299] width 51 height 570
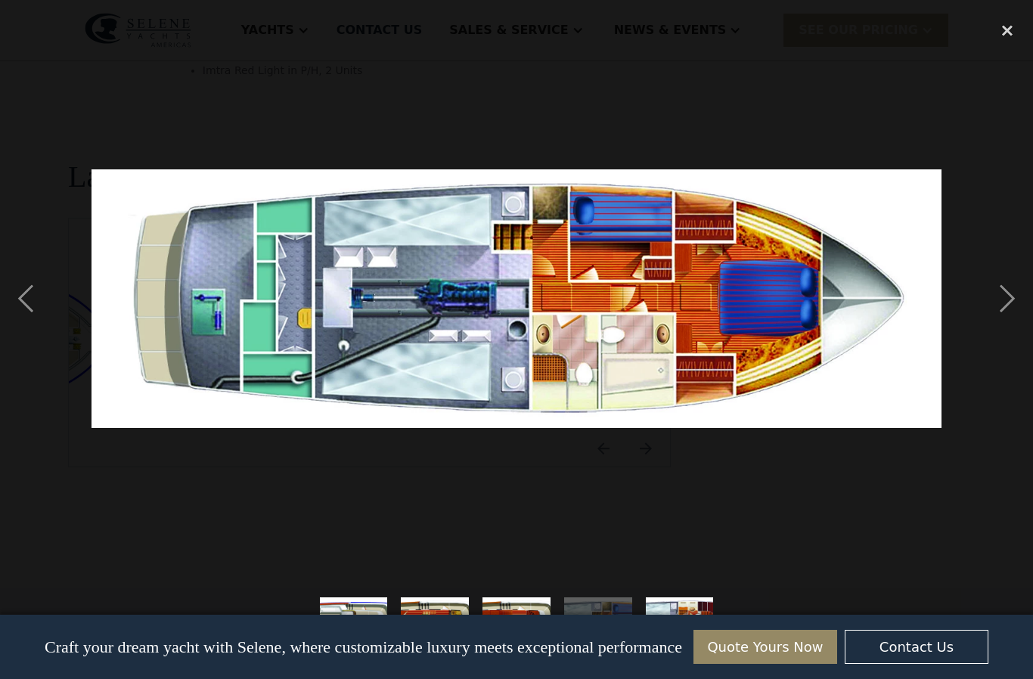
click at [27, 322] on div "previous image" at bounding box center [25, 299] width 51 height 570
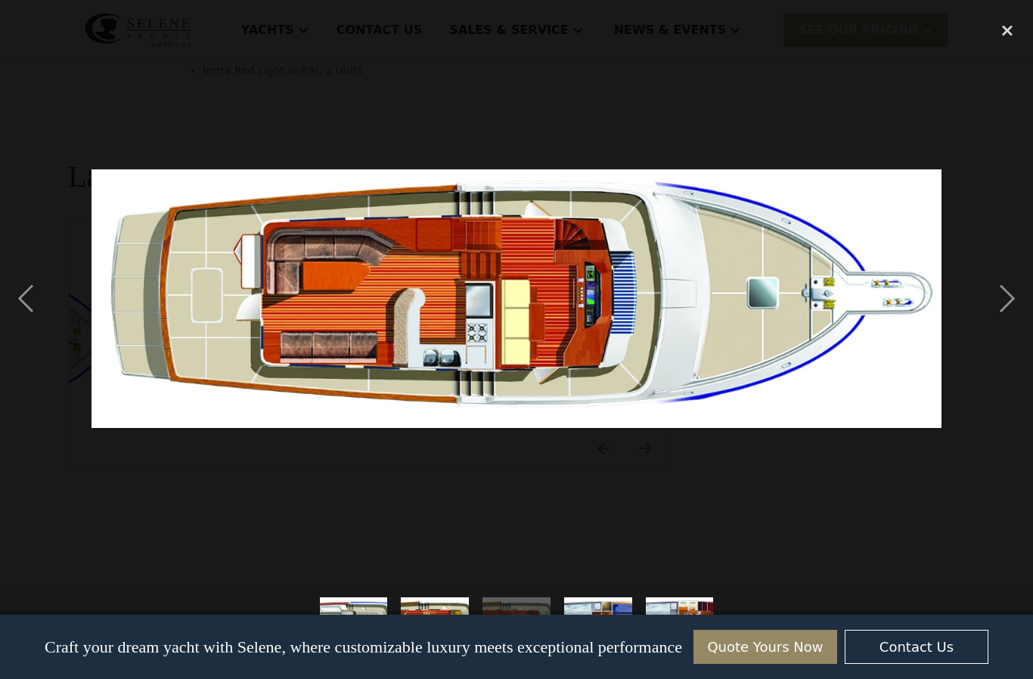
click at [31, 319] on div "previous image" at bounding box center [25, 299] width 51 height 570
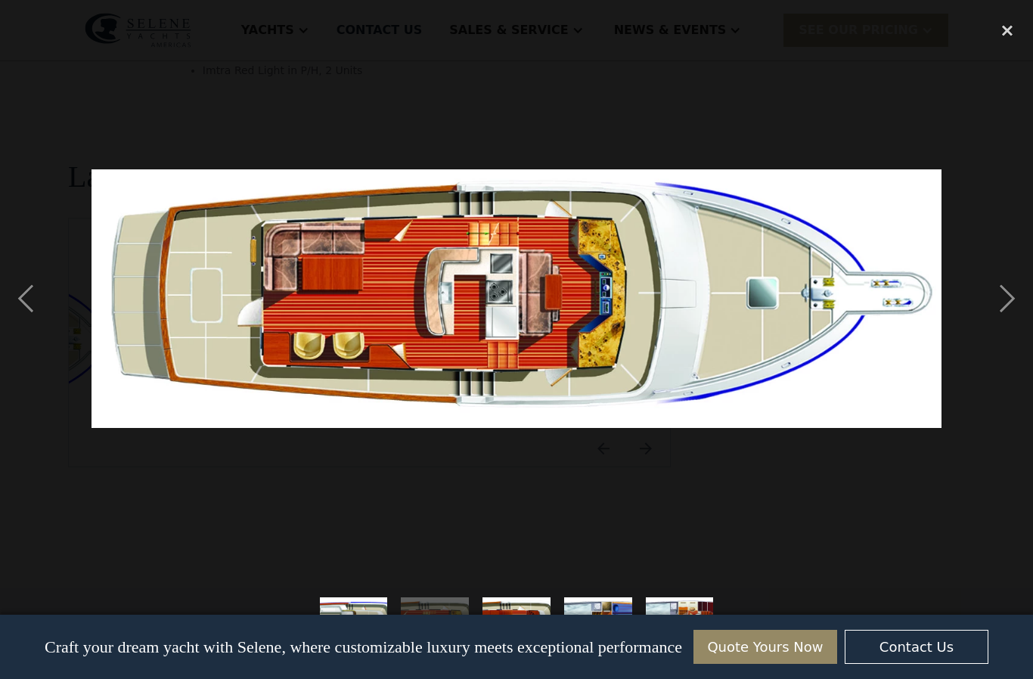
click at [31, 315] on div "previous image" at bounding box center [25, 299] width 51 height 570
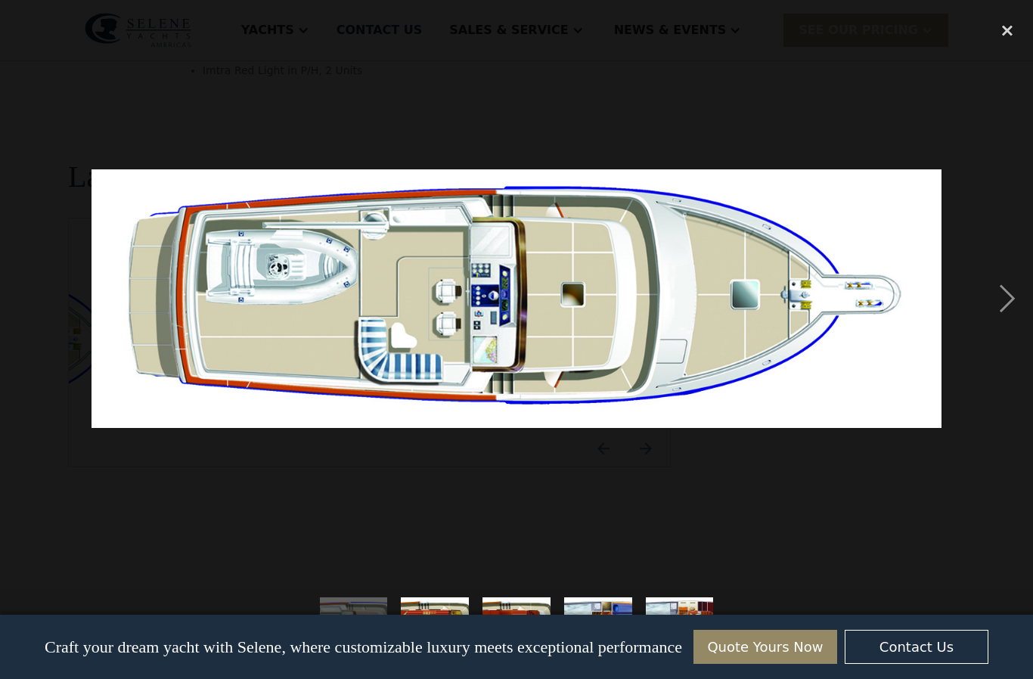
click at [34, 315] on div "previous image" at bounding box center [25, 299] width 51 height 570
click at [1002, 26] on div "close lightbox" at bounding box center [1007, 30] width 51 height 33
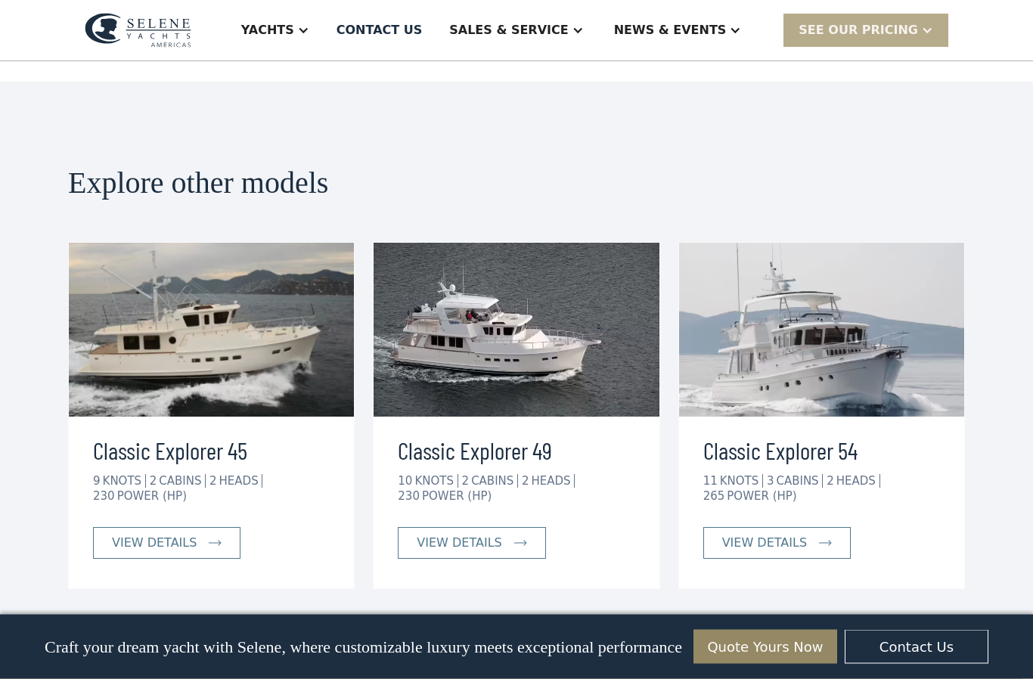
scroll to position [3349, 0]
